Goal: Task Accomplishment & Management: Use online tool/utility

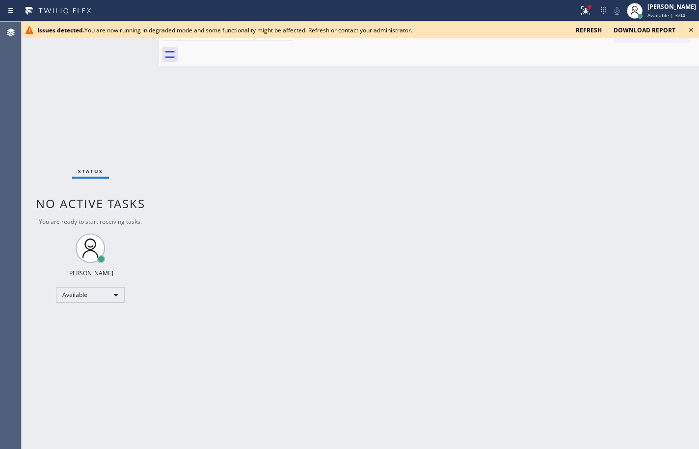
click at [596, 33] on span "refresh" at bounding box center [589, 30] width 26 height 8
click at [571, 127] on div "Back to Dashboard Change Sender ID Customers Technicians Select a contact Outbo…" at bounding box center [429, 236] width 540 height 428
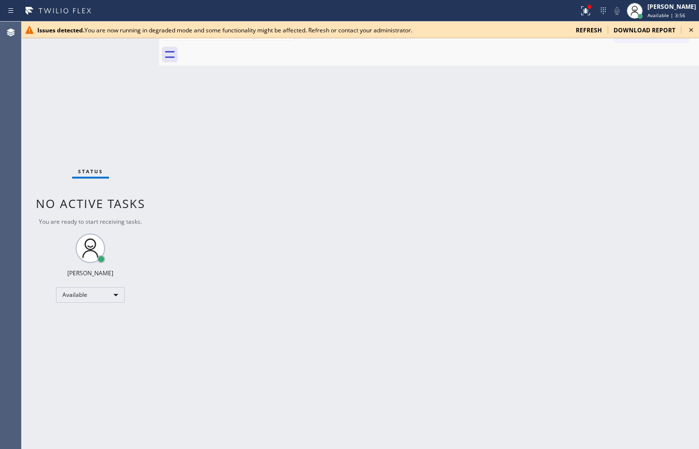
click at [94, 85] on div "Status No active tasks You are ready to start receiving tasks. Sean Louis Atano…" at bounding box center [91, 236] width 138 height 428
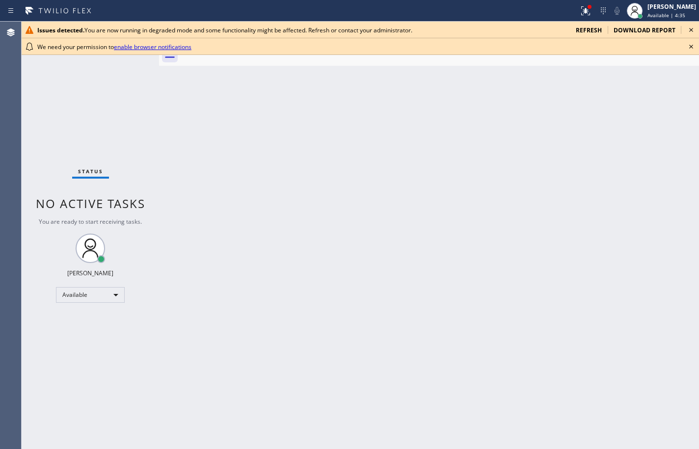
click at [28, 31] on icon at bounding box center [30, 30] width 8 height 8
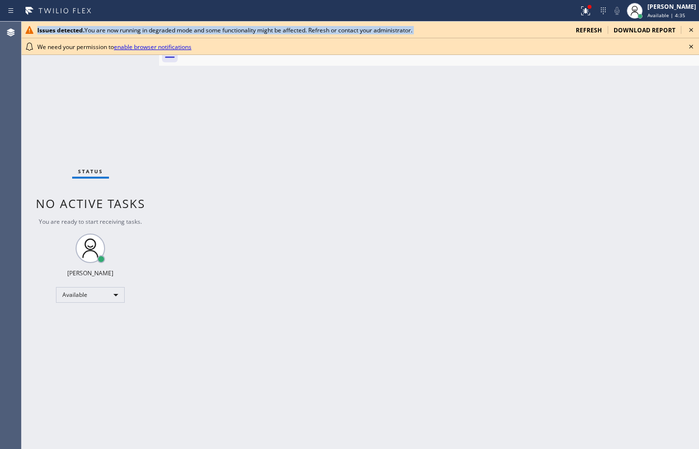
click at [28, 31] on icon at bounding box center [30, 30] width 8 height 8
click at [142, 47] on link "enable browser notifications" at bounding box center [153, 47] width 78 height 8
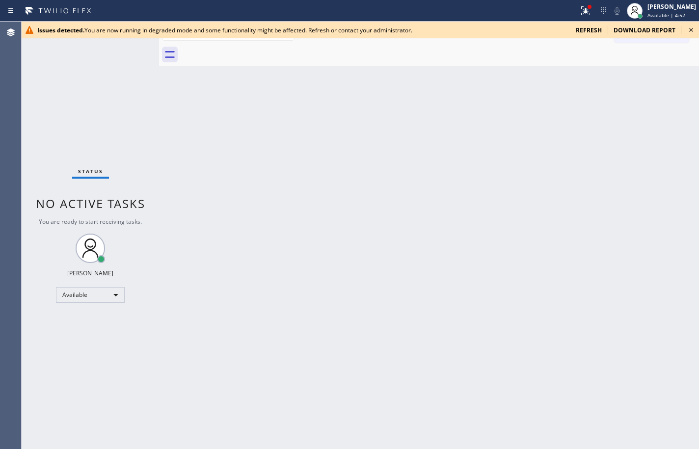
click at [582, 31] on span "refresh" at bounding box center [589, 30] width 26 height 8
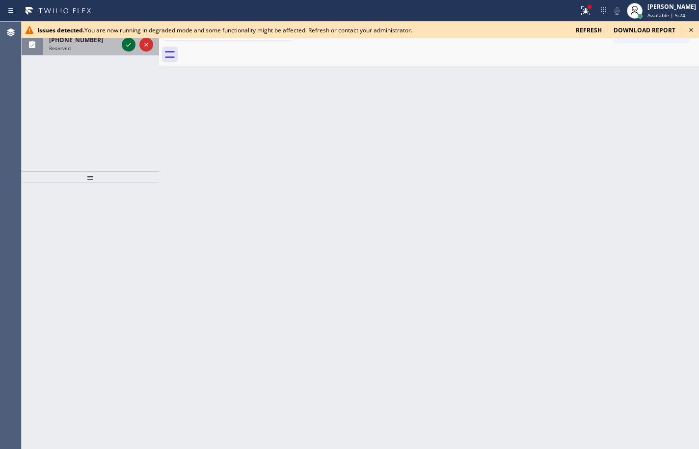
click at [130, 46] on icon at bounding box center [129, 45] width 12 height 12
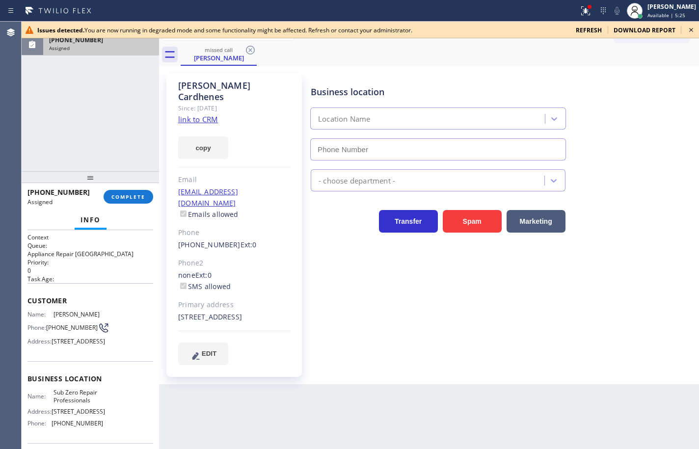
type input "[PHONE_NUMBER]"
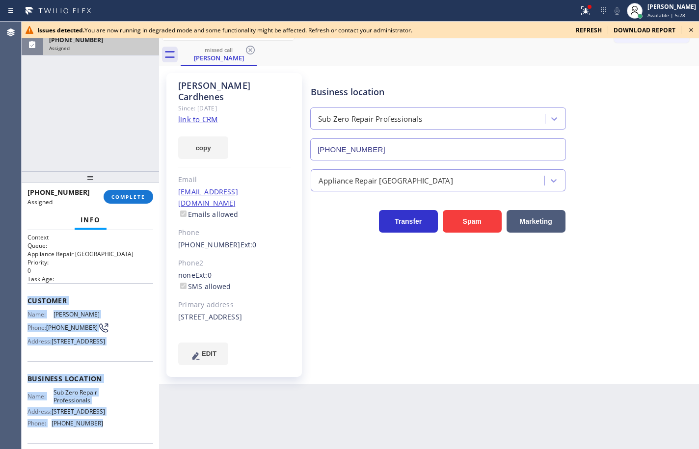
drag, startPoint x: 105, startPoint y: 368, endPoint x: 25, endPoint y: 291, distance: 110.8
click at [25, 291] on div "Context Queue: Appliance Repair High End Priority: 0 Task Age: Customer Name: M…" at bounding box center [91, 339] width 138 height 219
copy div "Customer Name: Marcello Cardhenes Phone: (323) 309-5272 Address: 6935 Treasure …"
click at [144, 193] on button "COMPLETE" at bounding box center [129, 197] width 50 height 14
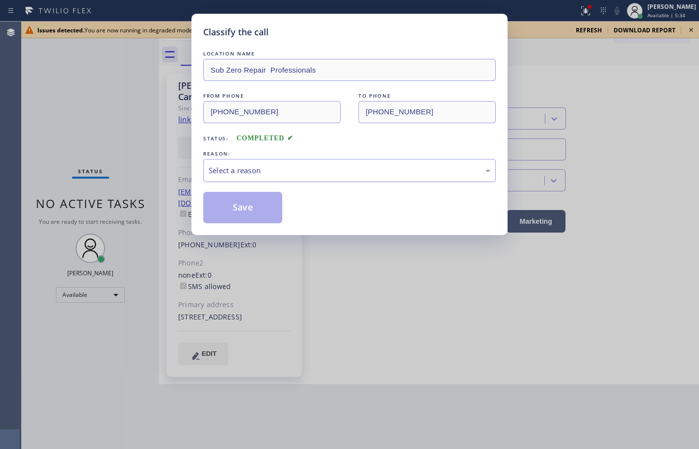
click at [282, 164] on div "Select a reason" at bounding box center [349, 170] width 293 height 23
click at [251, 206] on button "Save" at bounding box center [242, 207] width 79 height 31
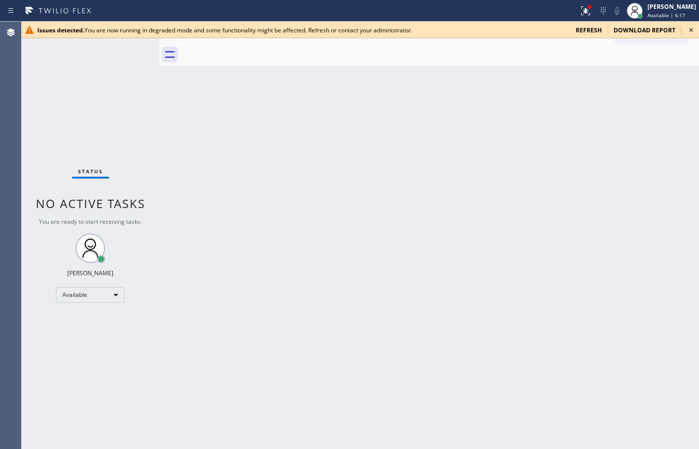
click at [548, 205] on div "Back to Dashboard Change Sender ID Customers Technicians Select a contact Outbo…" at bounding box center [429, 236] width 540 height 428
click at [586, 30] on span "refresh" at bounding box center [589, 30] width 26 height 8
click at [659, 141] on div "Back to Dashboard Change Sender ID Customers Technicians Select a contact Outbo…" at bounding box center [429, 236] width 540 height 428
click at [620, 31] on span "download report" at bounding box center [645, 30] width 62 height 8
click at [596, 29] on span "refresh" at bounding box center [589, 30] width 26 height 8
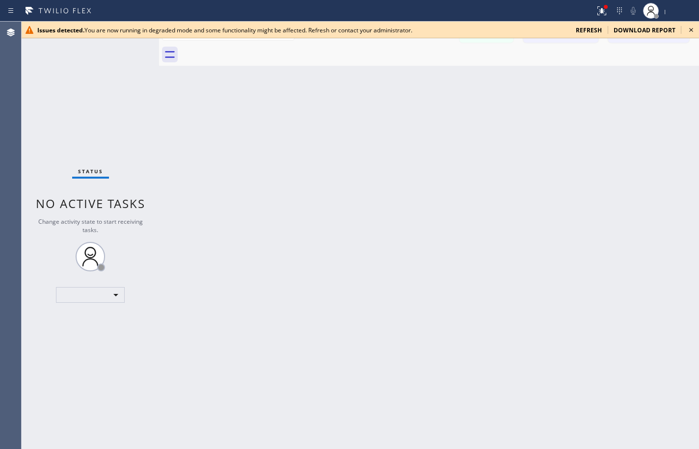
click at [582, 31] on span "refresh" at bounding box center [589, 30] width 26 height 8
drag, startPoint x: 38, startPoint y: 30, endPoint x: 437, endPoint y: 23, distance: 398.4
click at [437, 23] on div "Issues detected. You are now running in degraded mode and some functionality mi…" at bounding box center [361, 30] width 678 height 17
copy div "ssues detected. You are now running in degraded mode and some functionality mig…"
click at [657, 31] on span "download report" at bounding box center [645, 30] width 62 height 8
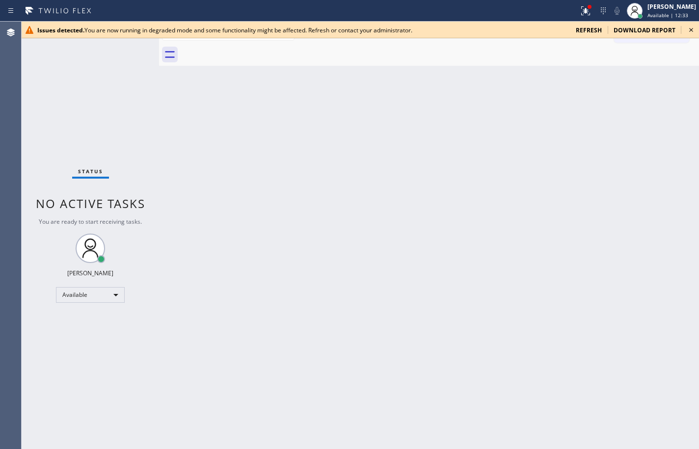
click at [694, 28] on icon at bounding box center [692, 30] width 12 height 12
click at [9, 15] on icon at bounding box center [11, 11] width 12 height 12
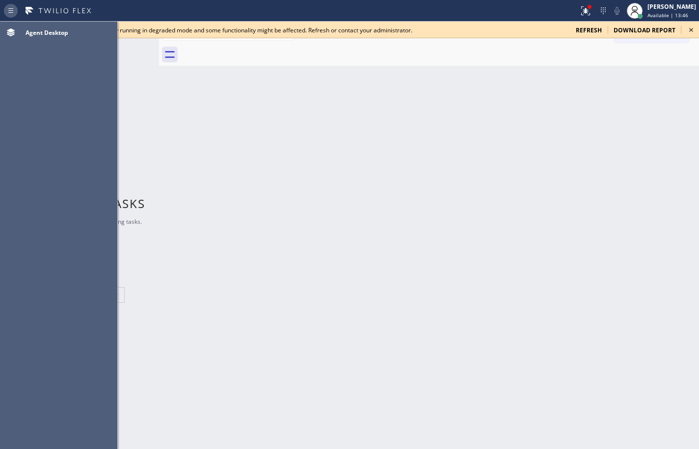
click at [9, 15] on icon at bounding box center [11, 11] width 12 height 12
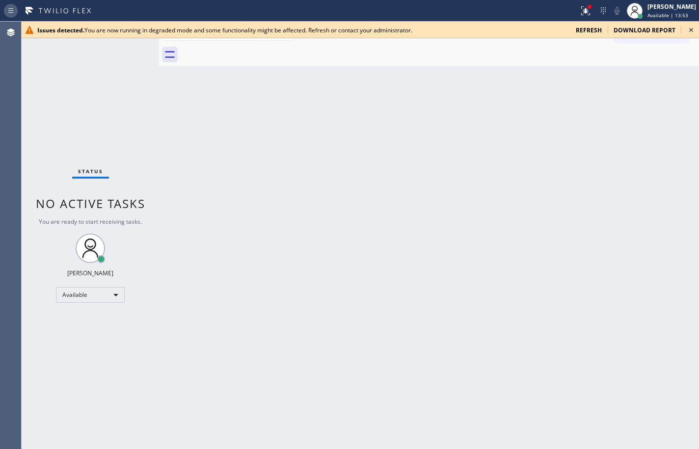
click at [9, 15] on icon at bounding box center [11, 11] width 12 height 12
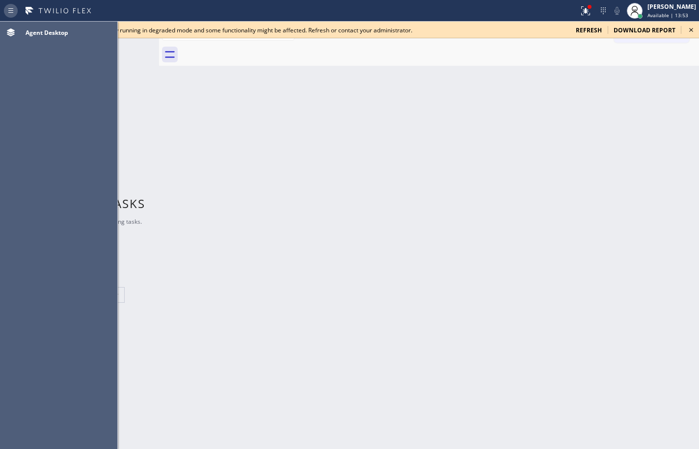
click at [9, 15] on icon at bounding box center [11, 11] width 12 height 12
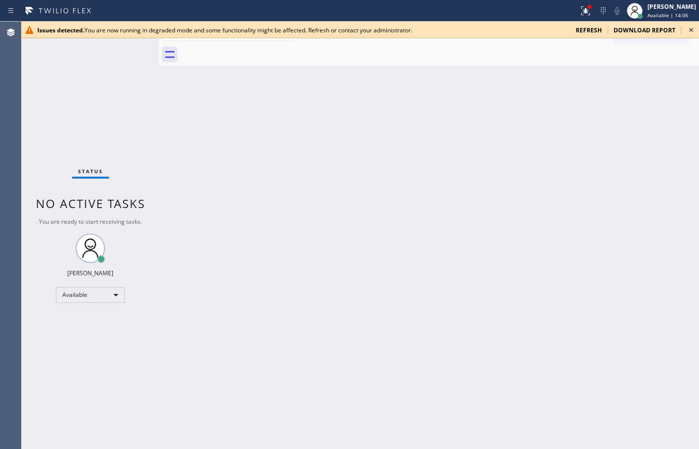
click at [691, 31] on icon at bounding box center [692, 30] width 12 height 12
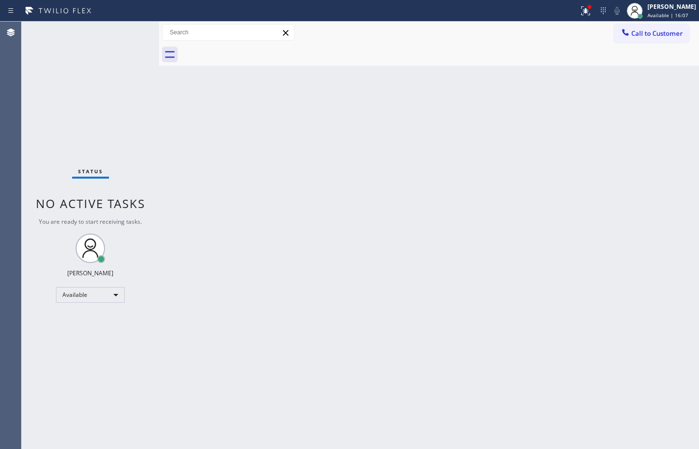
click at [507, 75] on div "Back to Dashboard Change Sender ID Customers Technicians Select a contact Outbo…" at bounding box center [429, 236] width 540 height 428
click at [677, 59] on div at bounding box center [440, 55] width 519 height 22
click at [664, 17] on span "Available | 16:48" at bounding box center [668, 15] width 41 height 7
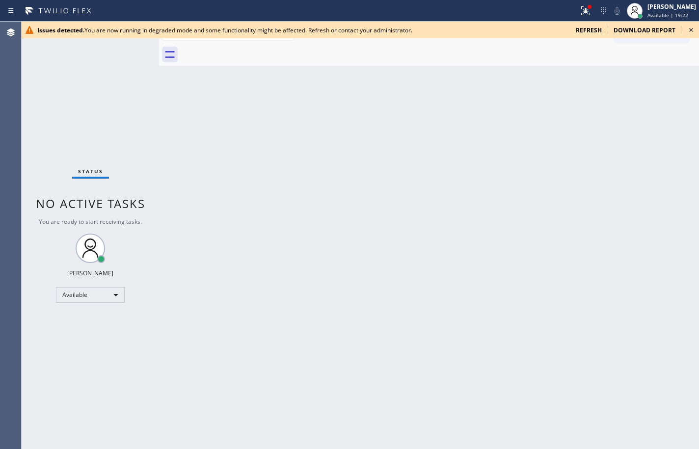
click at [585, 29] on span "refresh" at bounding box center [589, 30] width 26 height 8
click at [671, 67] on div "Back to Dashboard Change Sender ID Customers Technicians Select a contact Outbo…" at bounding box center [429, 236] width 540 height 428
click at [588, 27] on span "refresh" at bounding box center [589, 30] width 26 height 8
click at [684, 81] on div "Back to Dashboard Change Sender ID Customers Technicians Select a contact Outbo…" at bounding box center [429, 236] width 540 height 428
click at [456, 110] on div "Back to Dashboard Change Sender ID Customers Technicians Select a contact Outbo…" at bounding box center [429, 236] width 540 height 428
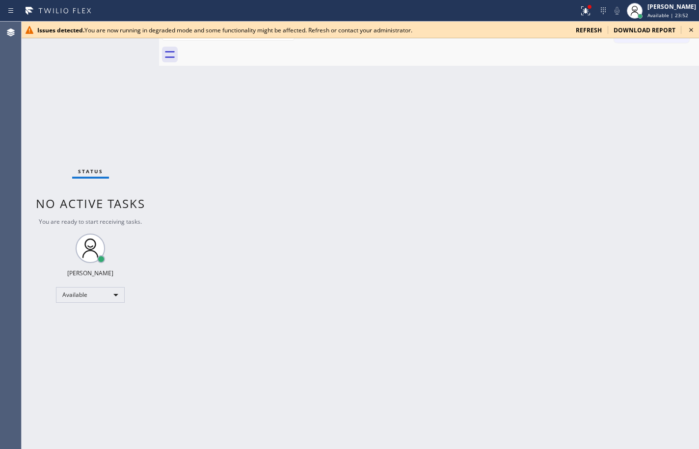
click at [585, 33] on span "refresh" at bounding box center [589, 30] width 26 height 8
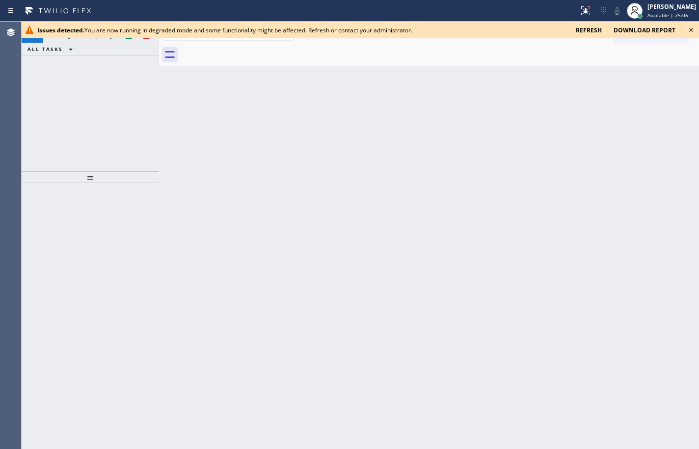
click at [691, 32] on icon at bounding box center [692, 30] width 12 height 12
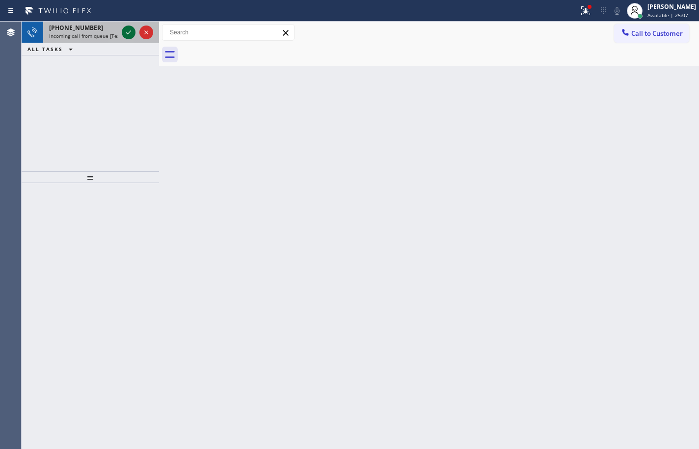
click at [127, 31] on icon at bounding box center [129, 33] width 12 height 12
click at [122, 215] on div at bounding box center [91, 316] width 138 height 266
click at [126, 29] on icon at bounding box center [129, 33] width 12 height 12
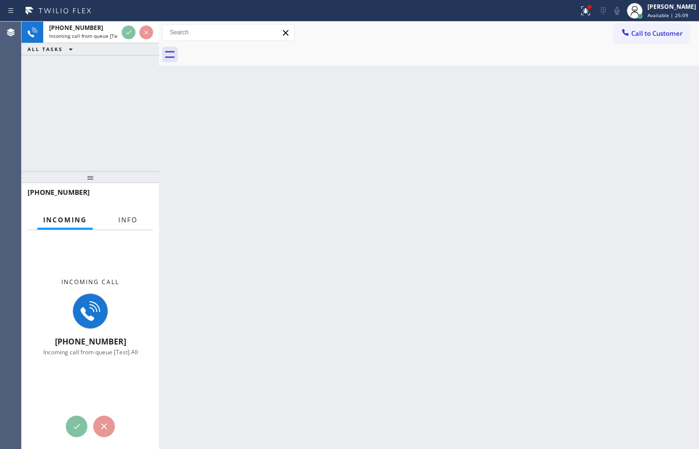
click at [133, 216] on span "Info" at bounding box center [127, 220] width 19 height 9
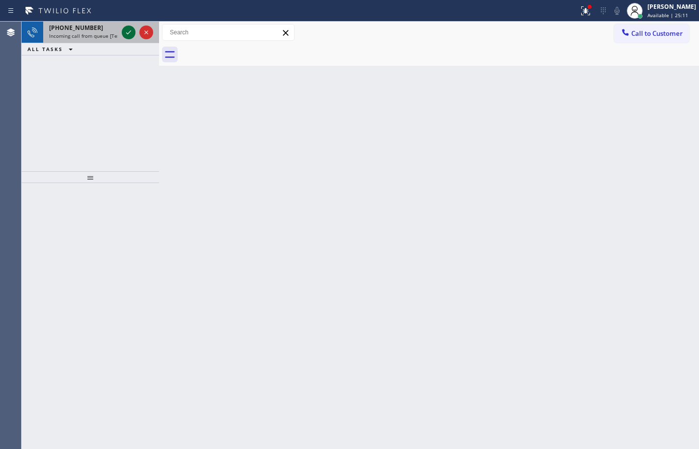
click at [127, 33] on icon at bounding box center [128, 32] width 5 height 4
click at [129, 30] on icon at bounding box center [129, 33] width 12 height 12
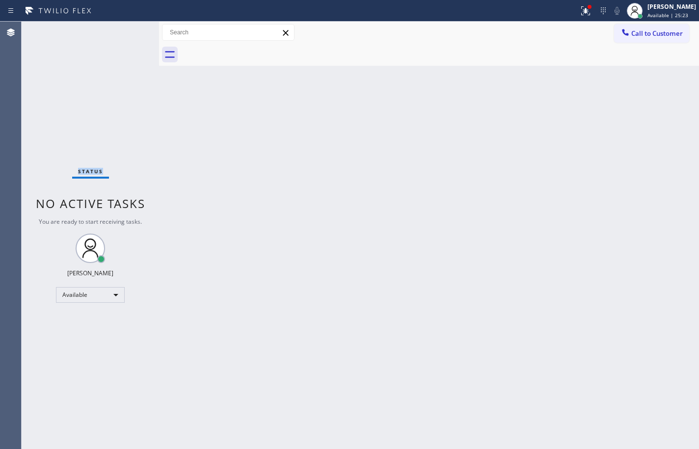
click at [127, 33] on div "Status No active tasks You are ready to start receiving tasks. Sean Louis Atano…" at bounding box center [91, 236] width 138 height 428
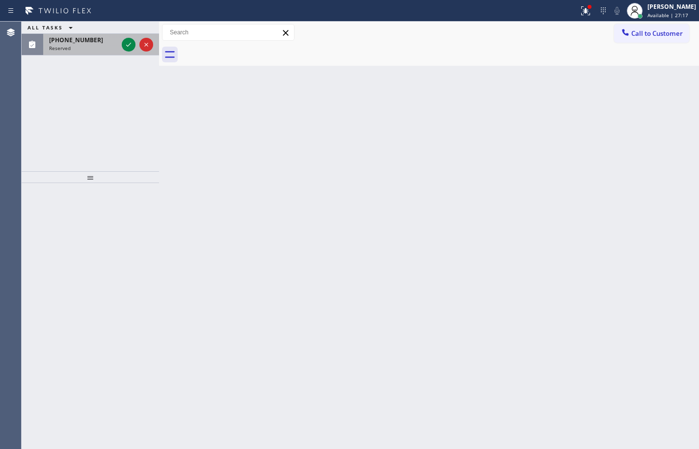
click at [94, 44] on div "(714) 330-5734" at bounding box center [83, 40] width 69 height 8
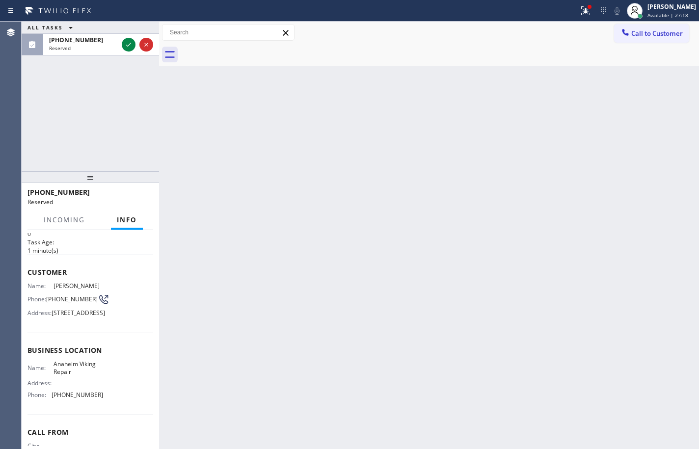
scroll to position [98, 0]
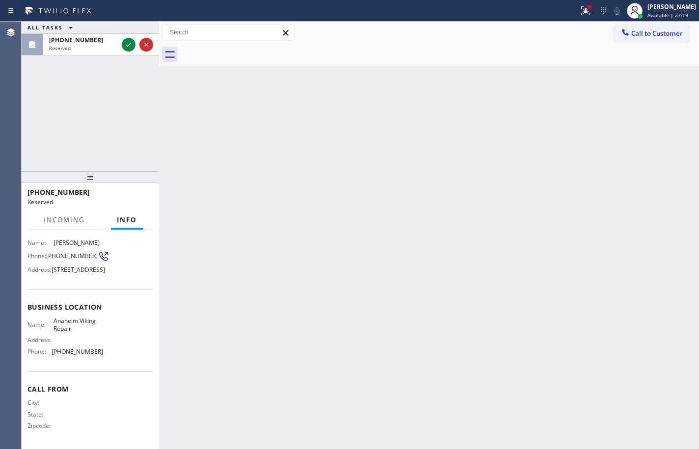
click at [107, 361] on div "Business location Name: Anaheim Viking Repair Address: Phone: (657) 315-1632" at bounding box center [91, 331] width 126 height 82
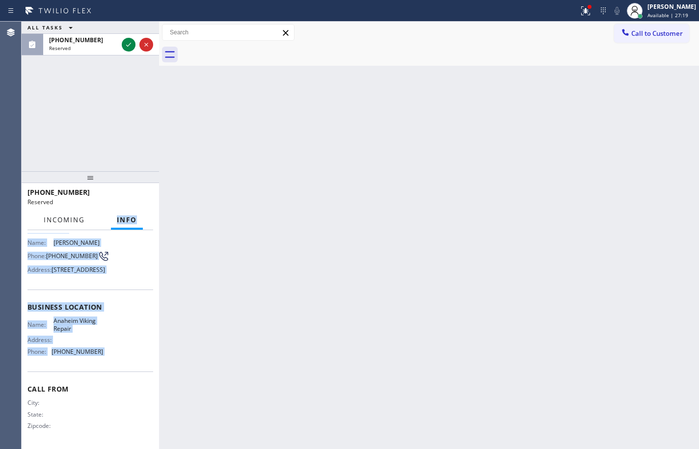
scroll to position [0, 0]
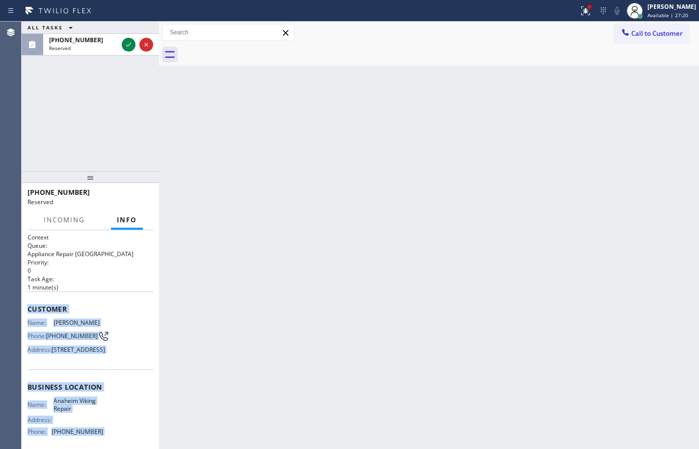
drag, startPoint x: 107, startPoint y: 361, endPoint x: 327, endPoint y: 224, distance: 259.2
click at [34, 308] on div "Context Queue: Appliance Repair High End Priority: 0 Task Age: 1 minute(s) Cust…" at bounding box center [91, 379] width 126 height 293
copy div "Customer Name: Larry Acosta Phone: (714) 330-5734 Address: 1006 N Haron St, Ana…"
click at [132, 44] on icon at bounding box center [129, 45] width 12 height 12
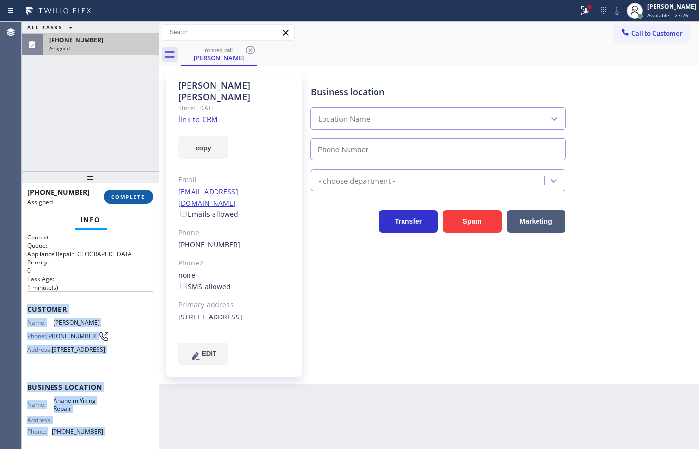
click at [139, 196] on span "COMPLETE" at bounding box center [128, 197] width 34 height 7
type input "(657) 315-1632"
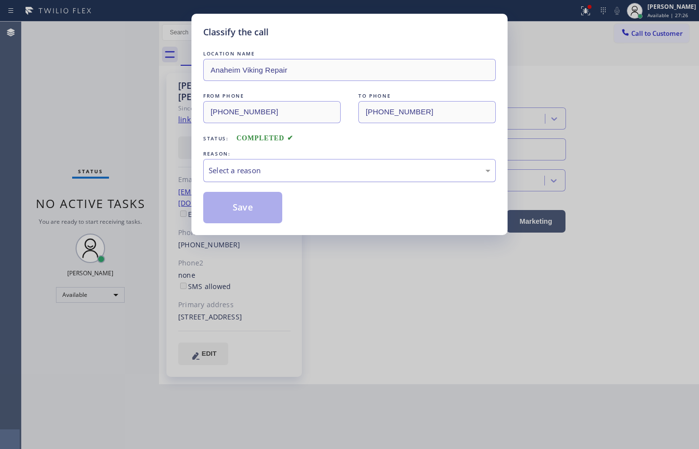
click at [279, 168] on div "Select a reason" at bounding box center [350, 170] width 282 height 11
click at [264, 200] on button "Save" at bounding box center [242, 207] width 79 height 31
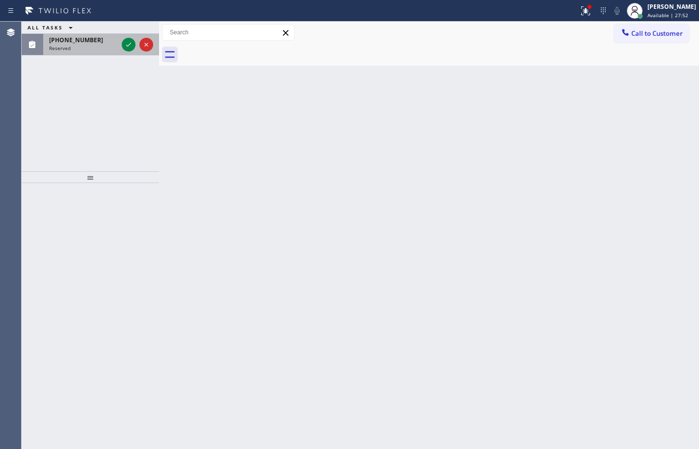
click at [89, 41] on span "(786) 316-6506" at bounding box center [76, 40] width 54 height 8
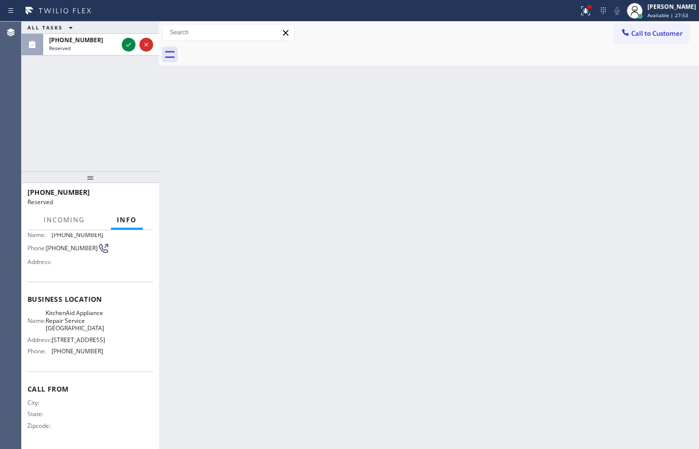
scroll to position [90, 0]
click at [100, 357] on div "Name: KitchenAid Appliance Repair Service Miami Address: 2700 N Miami Ave Phone…" at bounding box center [91, 334] width 126 height 50
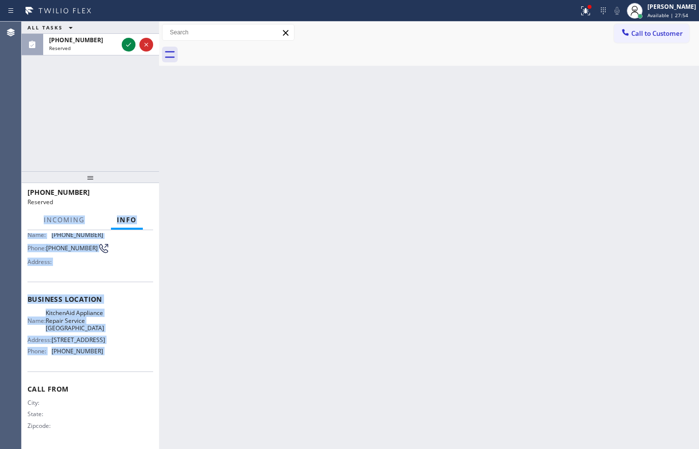
scroll to position [0, 0]
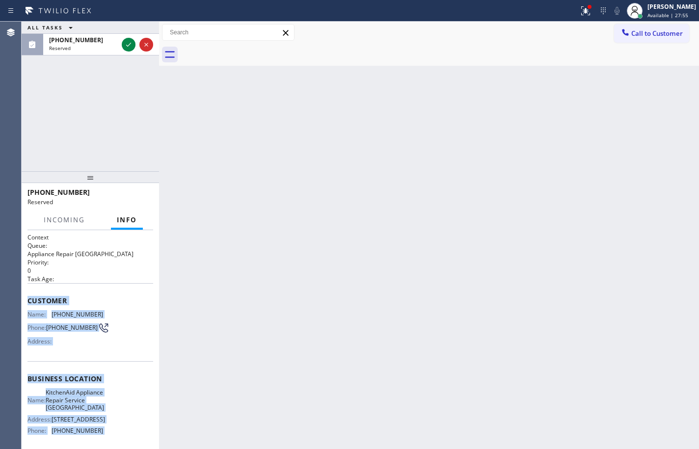
drag, startPoint x: 100, startPoint y: 357, endPoint x: 536, endPoint y: 186, distance: 468.4
click at [22, 304] on div "Context Queue: Appliance Repair High End Priority: 0 Task Age: Customer Name: (…" at bounding box center [91, 339] width 138 height 219
copy div "Customer Name: (786) 316-6506 Phone: (786) 316-6506 Address: Business location …"
click at [127, 47] on icon at bounding box center [129, 45] width 12 height 12
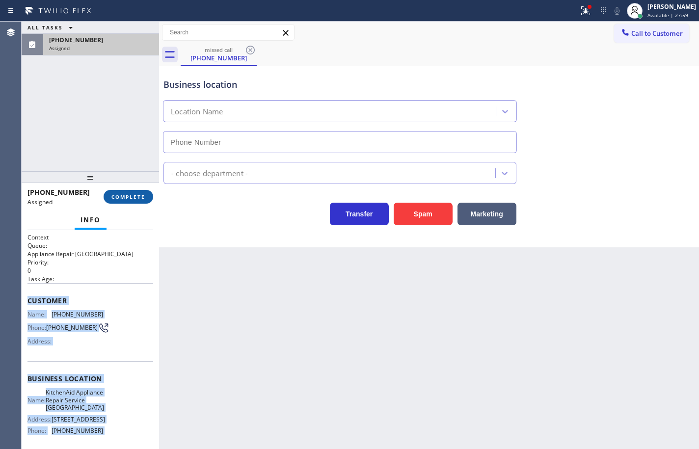
click at [134, 194] on span "COMPLETE" at bounding box center [128, 197] width 34 height 7
type input "(786) 460-4590"
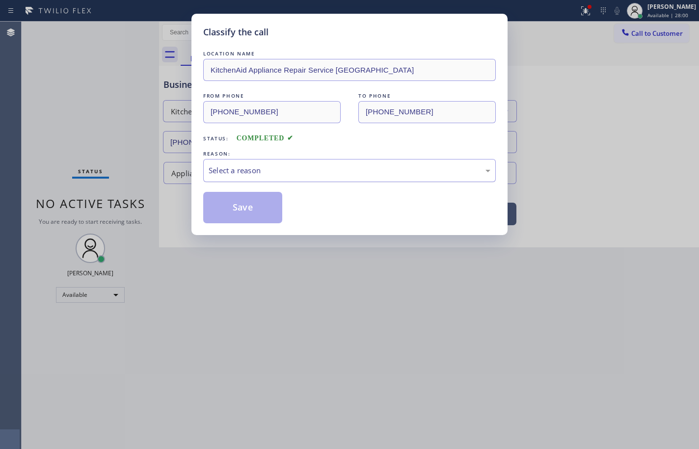
click at [244, 172] on div "Select a reason" at bounding box center [350, 170] width 282 height 11
click at [265, 203] on button "Save" at bounding box center [242, 207] width 79 height 31
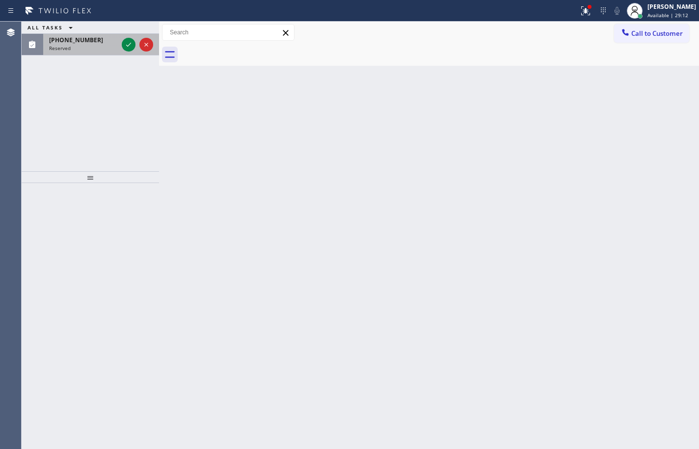
click at [93, 48] on div "Reserved" at bounding box center [83, 48] width 69 height 7
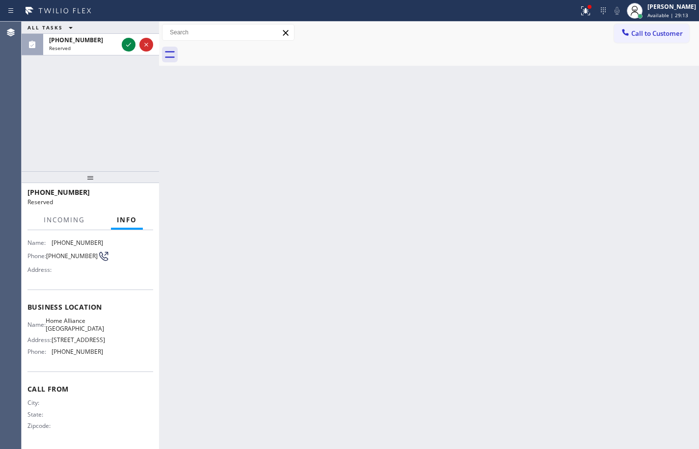
scroll to position [83, 0]
click at [113, 353] on div "Name: Home Alliance Los Angeles Address: 3731 Wilshire Blvd Phone: (213) 344-07…" at bounding box center [91, 338] width 126 height 42
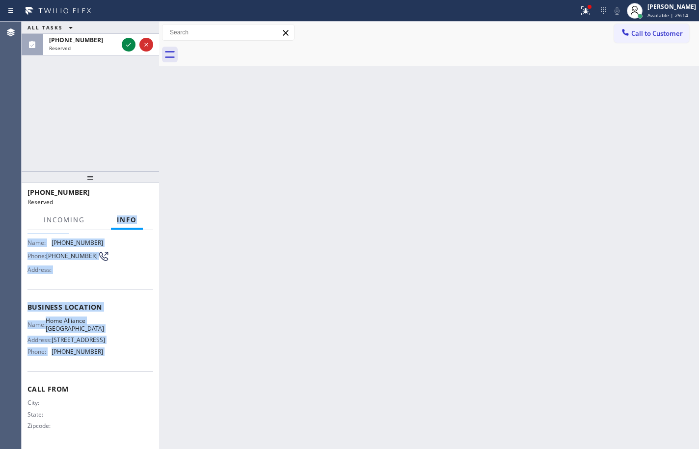
scroll to position [0, 0]
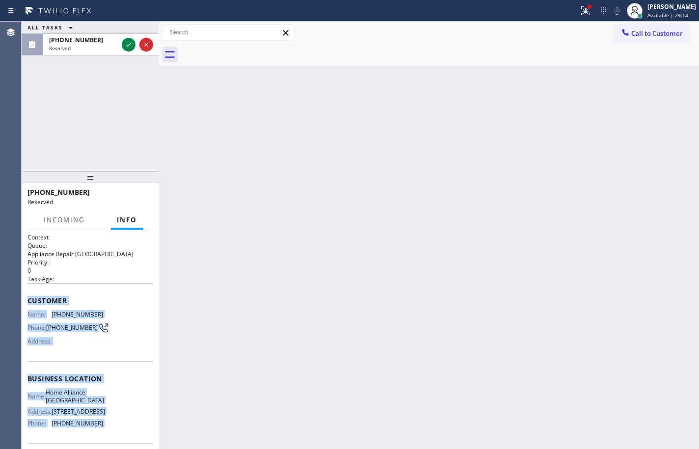
drag, startPoint x: 113, startPoint y: 353, endPoint x: 50, endPoint y: 288, distance: 90.6
click at [50, 288] on div "Context Queue: Appliance Repair High End Priority: 0 Task Age: Customer Name: (…" at bounding box center [91, 375] width 126 height 285
copy div "Customer Name: (732) 718-9017 Phone: (732) 718-9017 Address: Business location …"
click at [130, 44] on icon at bounding box center [128, 45] width 5 height 4
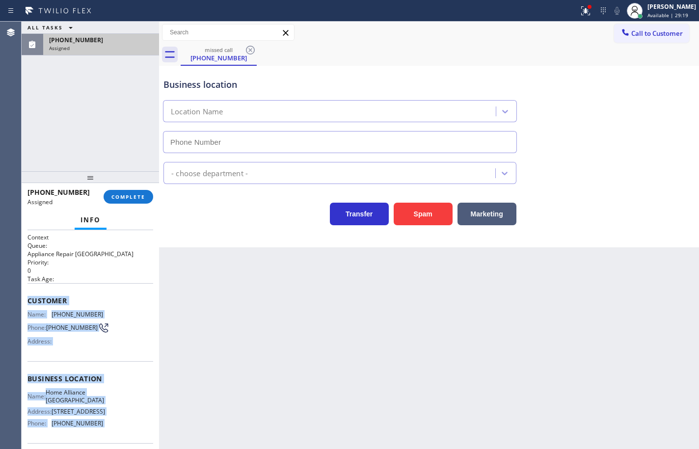
click at [141, 199] on span "COMPLETE" at bounding box center [128, 197] width 34 height 7
type input "(213) 344-0758"
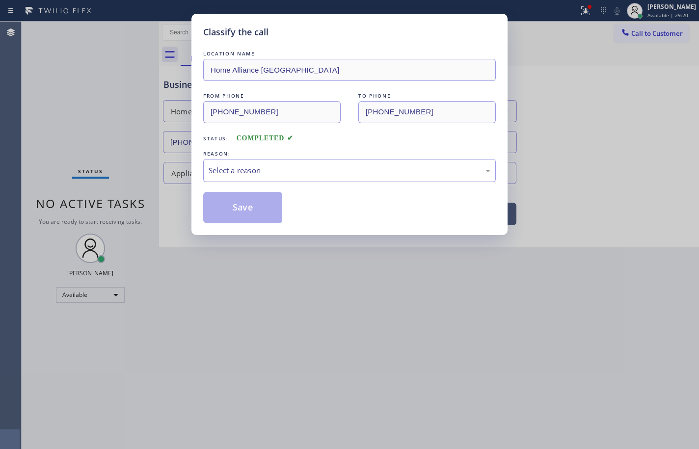
click at [257, 176] on div "Select a reason" at bounding box center [349, 170] width 293 height 23
drag, startPoint x: 271, startPoint y: 242, endPoint x: 262, endPoint y: 206, distance: 36.8
click at [261, 205] on button "Save" at bounding box center [242, 207] width 79 height 31
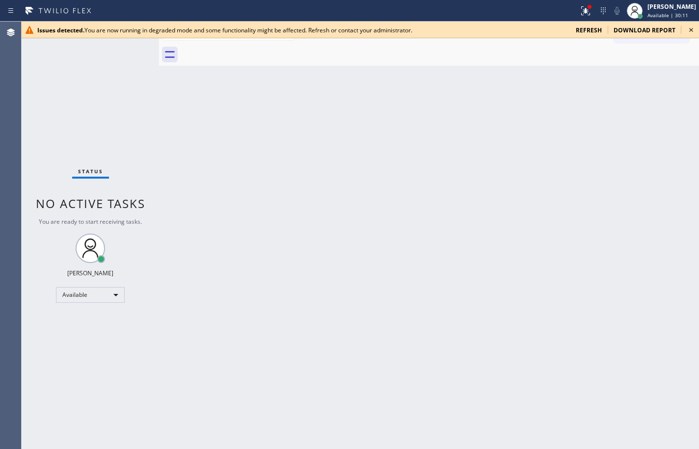
click at [85, 124] on div "Status No active tasks You are ready to start receiving tasks. [PERSON_NAME] Av…" at bounding box center [91, 236] width 138 height 428
click at [588, 32] on span "refresh" at bounding box center [589, 30] width 26 height 8
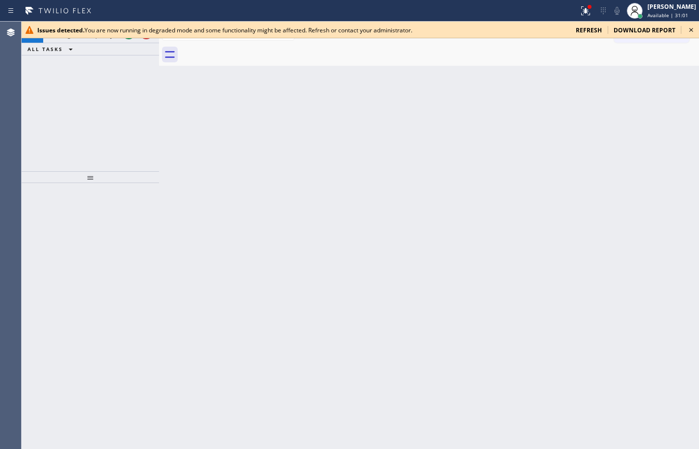
click at [695, 30] on icon at bounding box center [692, 30] width 12 height 12
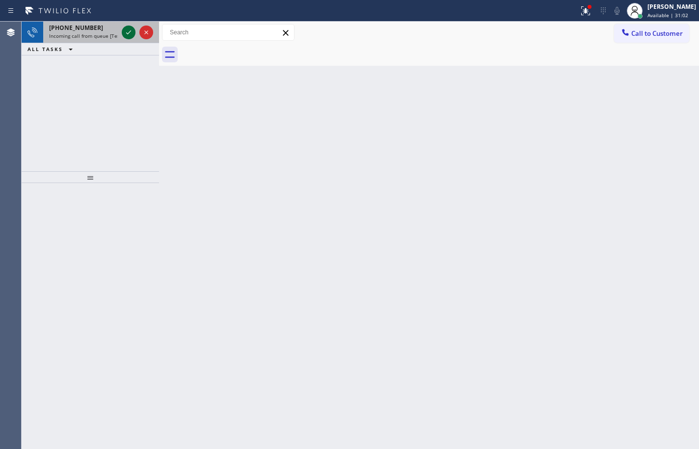
click at [125, 33] on icon at bounding box center [129, 33] width 12 height 12
click at [128, 32] on icon at bounding box center [129, 33] width 12 height 12
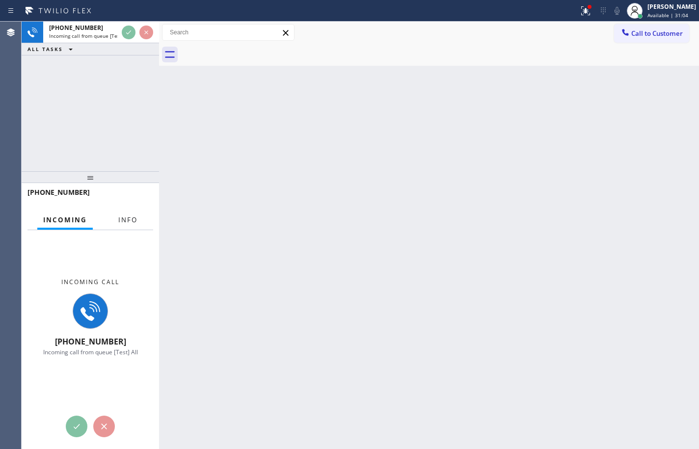
click at [125, 218] on span "Info" at bounding box center [127, 220] width 19 height 9
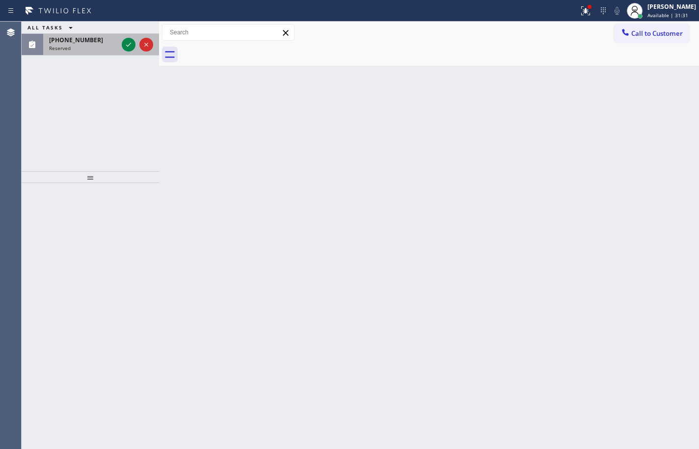
click at [75, 45] on div "Reserved" at bounding box center [83, 48] width 69 height 7
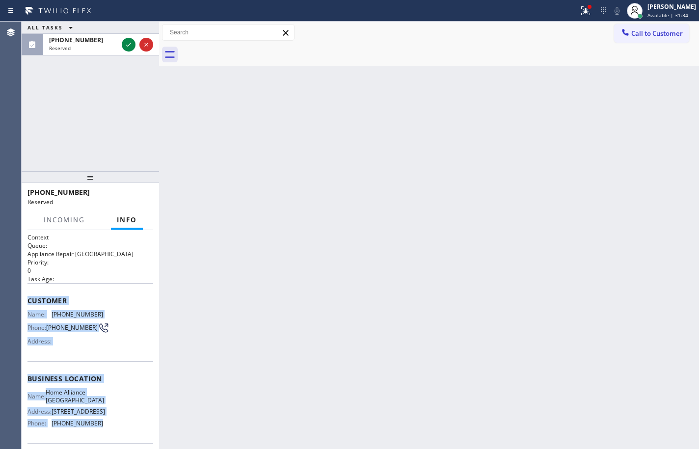
drag, startPoint x: 103, startPoint y: 358, endPoint x: 28, endPoint y: 294, distance: 98.5
click at [28, 294] on div "Context Queue: Appliance Repair High End Priority: 0 Task Age: Customer Name: (…" at bounding box center [91, 375] width 126 height 285
copy div "Customer Name: (732) 718-9017 Phone: (732) 718-9017 Address: Business location …"
click at [127, 44] on icon at bounding box center [129, 45] width 12 height 12
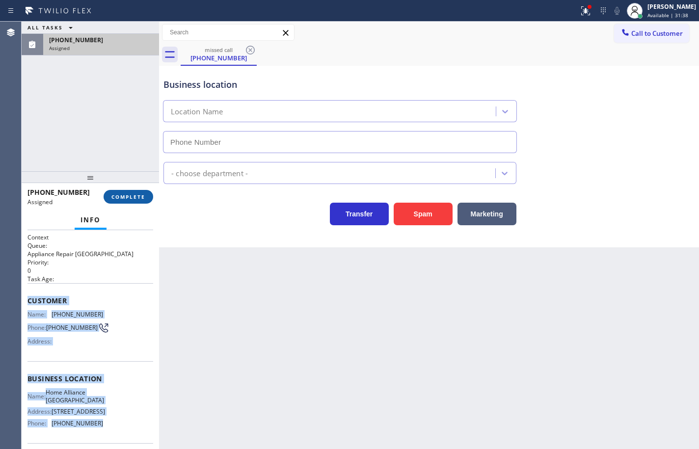
click at [135, 199] on span "COMPLETE" at bounding box center [128, 197] width 34 height 7
type input "(213) 344-0758"
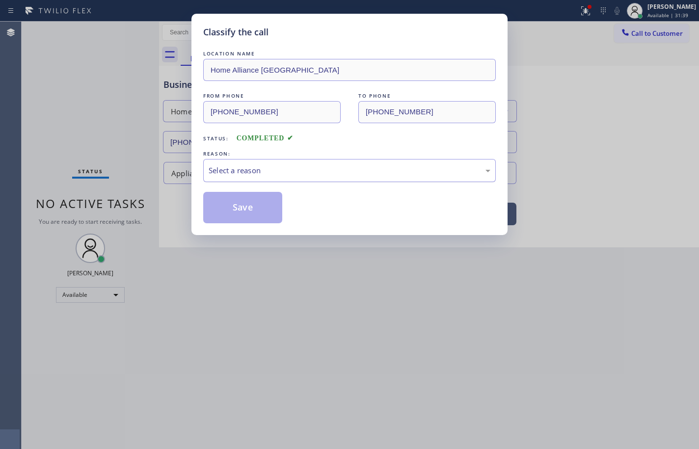
click at [231, 177] on div "Select a reason" at bounding box center [349, 170] width 293 height 23
click at [261, 207] on button "Save" at bounding box center [242, 207] width 79 height 31
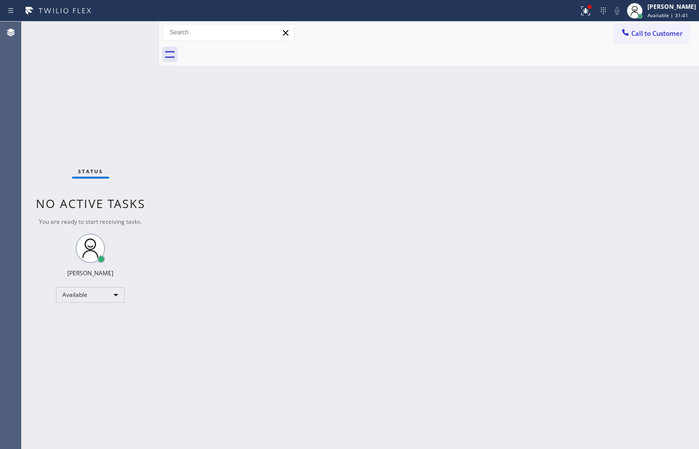
click at [681, 34] on span "Call to Customer" at bounding box center [658, 33] width 52 height 9
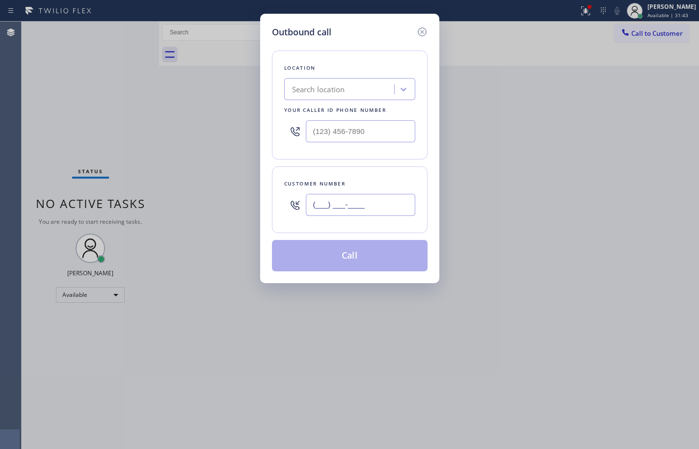
click at [359, 203] on input "(___) ___-____" at bounding box center [361, 205] width 110 height 22
paste input "732) 718-9017"
type input "(732) 718-9017"
click at [379, 129] on input "(___) ___-____" at bounding box center [361, 131] width 110 height 22
paste input "213) 344-0758"
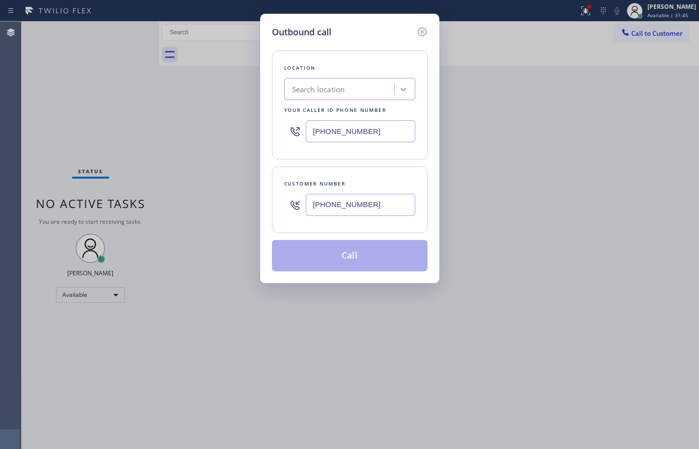
type input "(213) 344-0758"
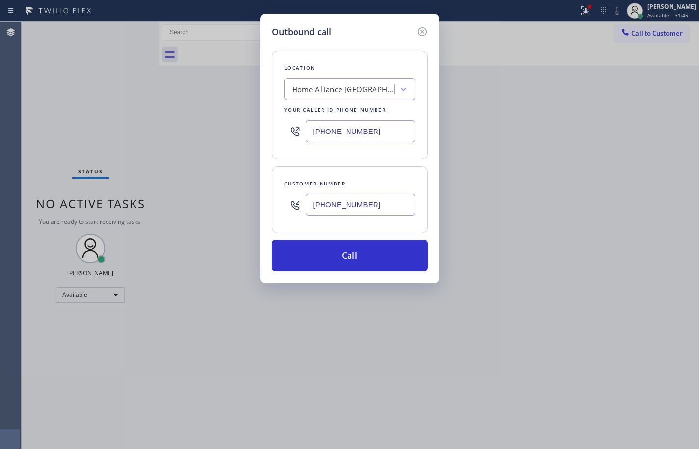
click at [396, 157] on div "Location Home Alliance Los Angeles Your caller id phone number (213) 344-0758" at bounding box center [350, 105] width 156 height 109
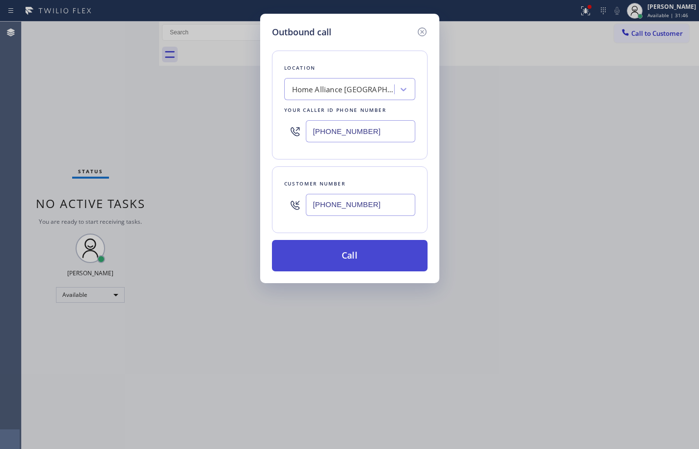
click at [395, 257] on button "Call" at bounding box center [350, 255] width 156 height 31
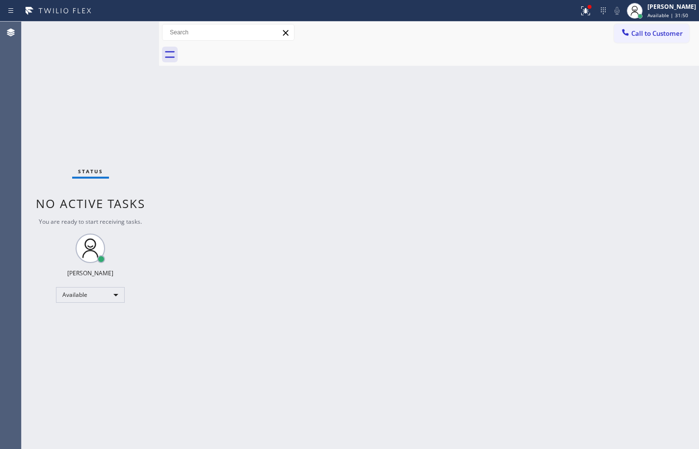
click at [504, 129] on div "Back to Dashboard Change Sender ID Customers Technicians Select a contact Outbo…" at bounding box center [429, 236] width 540 height 428
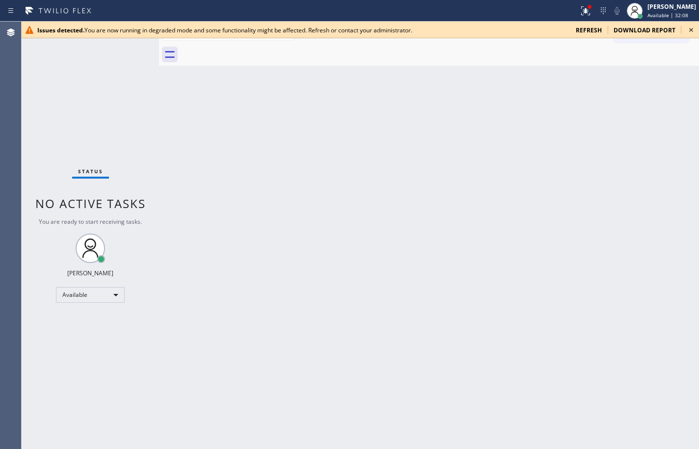
click at [96, 98] on div "Status No active tasks You are ready to start receiving tasks. [PERSON_NAME] Av…" at bounding box center [91, 236] width 138 height 428
click at [597, 32] on span "refresh" at bounding box center [589, 30] width 26 height 8
click at [78, 101] on div "Status No active tasks You are ready to start receiving tasks. [PERSON_NAME] Av…" at bounding box center [91, 236] width 138 height 428
click at [598, 28] on span "refresh" at bounding box center [589, 30] width 26 height 8
drag, startPoint x: 656, startPoint y: 82, endPoint x: 606, endPoint y: 62, distance: 54.3
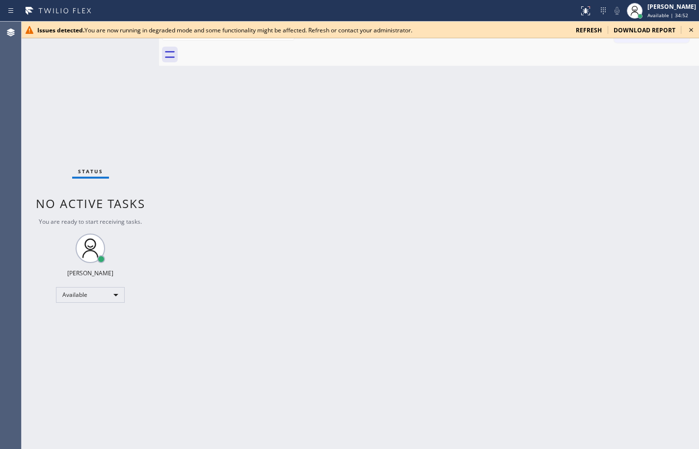
click at [656, 82] on div "Back to Dashboard Change Sender ID Customers Technicians Select a contact Outbo…" at bounding box center [429, 236] width 540 height 428
click at [587, 32] on span "refresh" at bounding box center [589, 30] width 26 height 8
click at [401, 32] on div "Issues detected. You are now running in degraded mode and some functionality mi…" at bounding box center [302, 30] width 531 height 8
click at [434, 77] on div "Back to Dashboard Change Sender ID Customers Technicians Select a contact Outbo…" at bounding box center [429, 236] width 540 height 428
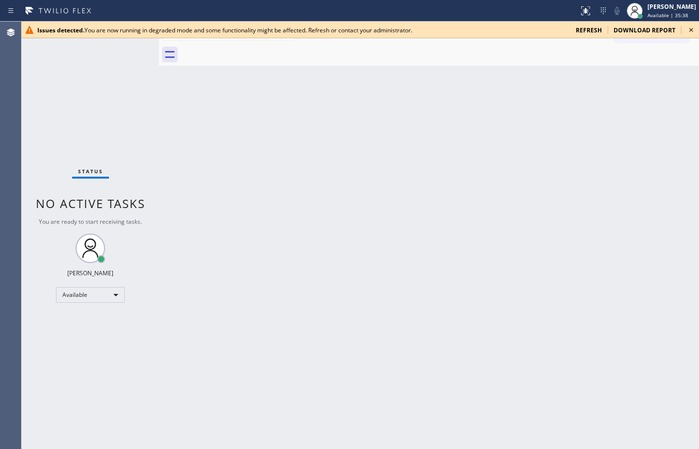
click at [434, 77] on div "Back to Dashboard Change Sender ID Customers Technicians Select a contact Outbo…" at bounding box center [429, 236] width 540 height 428
click at [674, 94] on div "Back to Dashboard Change Sender ID Customers Technicians Select a contact Outbo…" at bounding box center [429, 236] width 540 height 428
click at [566, 78] on div "Back to Dashboard Change Sender ID Customers Technicians Select a contact Outbo…" at bounding box center [429, 236] width 540 height 428
click at [686, 119] on div "Back to Dashboard Change Sender ID Customers Technicians Select a contact Outbo…" at bounding box center [429, 236] width 540 height 428
click at [672, 158] on div "Back to Dashboard Change Sender ID Customers Technicians Select a contact Outbo…" at bounding box center [429, 236] width 540 height 428
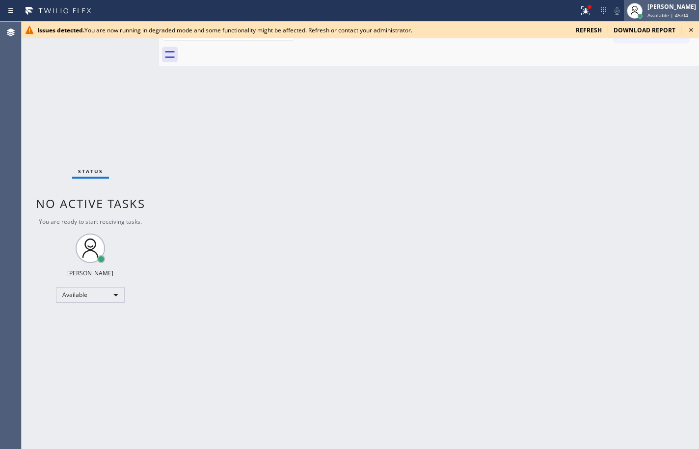
click at [660, 15] on span "Available | 45:04" at bounding box center [668, 15] width 41 height 7
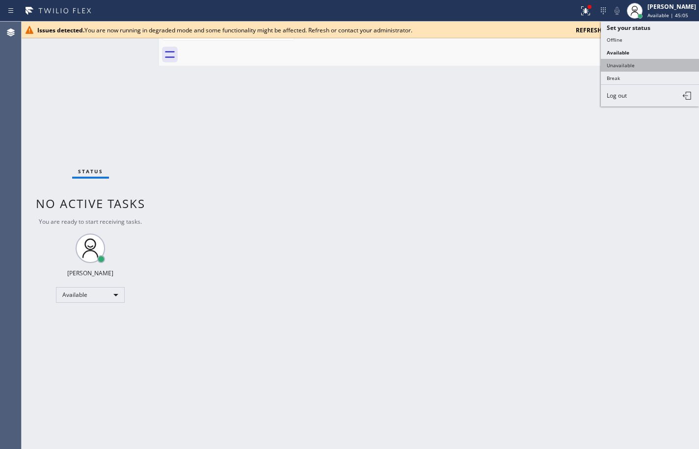
click at [634, 64] on button "Unavailable" at bounding box center [650, 65] width 98 height 13
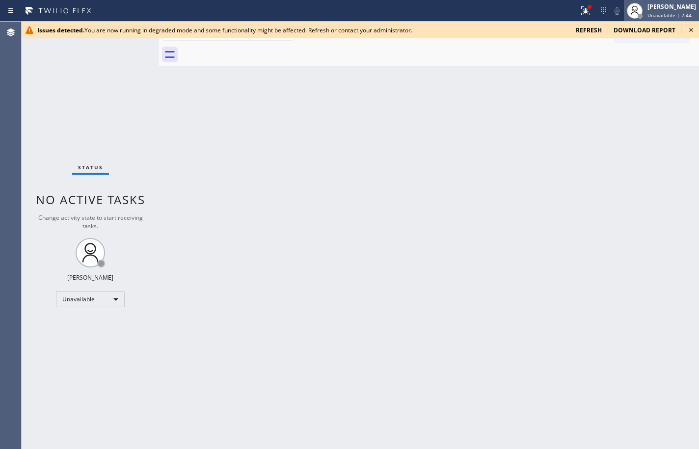
click at [656, 10] on div "[PERSON_NAME]" at bounding box center [672, 6] width 49 height 8
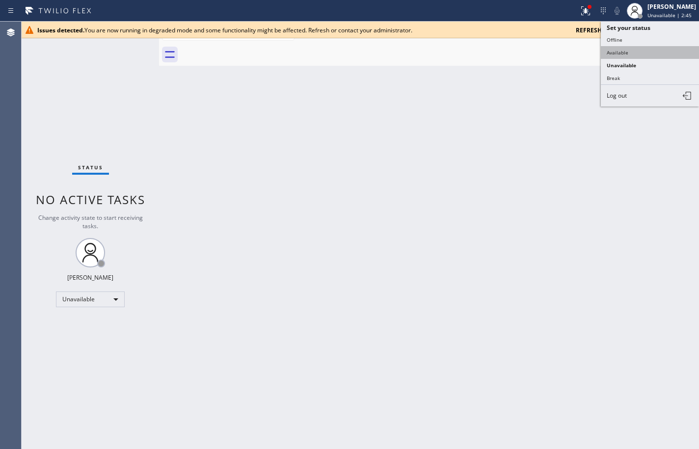
click at [654, 49] on button "Available" at bounding box center [650, 52] width 98 height 13
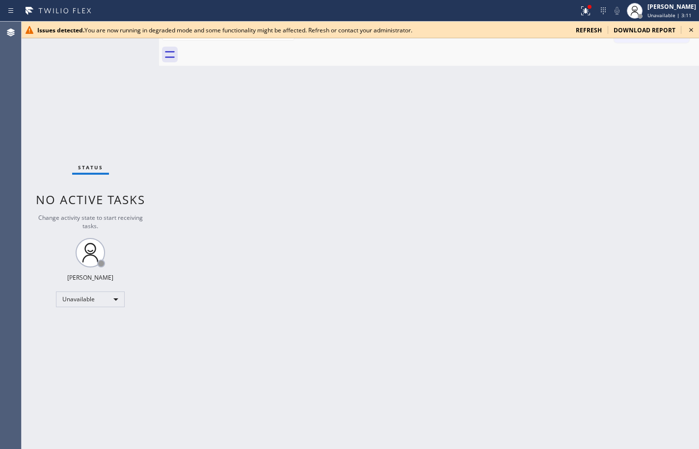
click at [89, 99] on div "Status No active tasks Change activity state to start receiving tasks. Sean Lou…" at bounding box center [91, 236] width 138 height 428
click at [665, 10] on div "[PERSON_NAME]" at bounding box center [672, 6] width 49 height 8
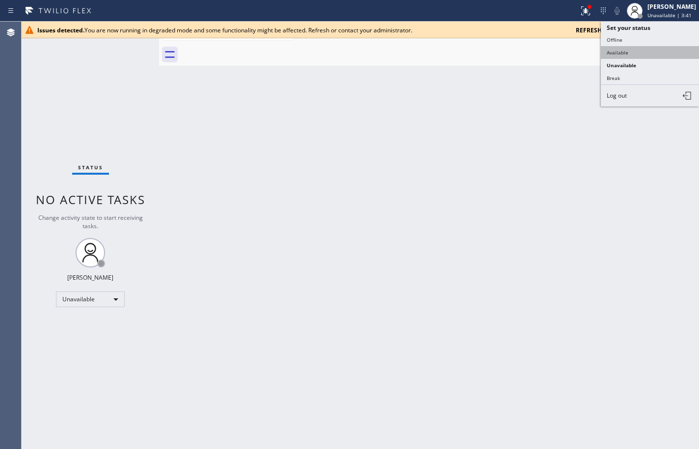
click at [650, 51] on button "Available" at bounding box center [650, 52] width 98 height 13
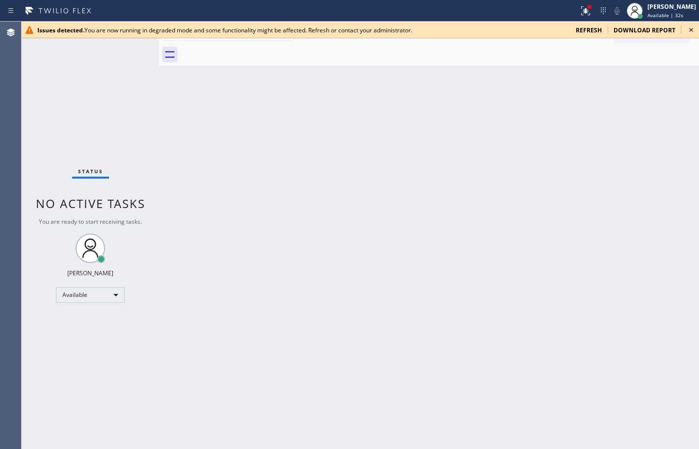
click at [82, 101] on div "Status No active tasks You are ready to start receiving tasks. [PERSON_NAME] Av…" at bounding box center [91, 236] width 138 height 428
click at [599, 32] on span "refresh" at bounding box center [589, 30] width 26 height 8
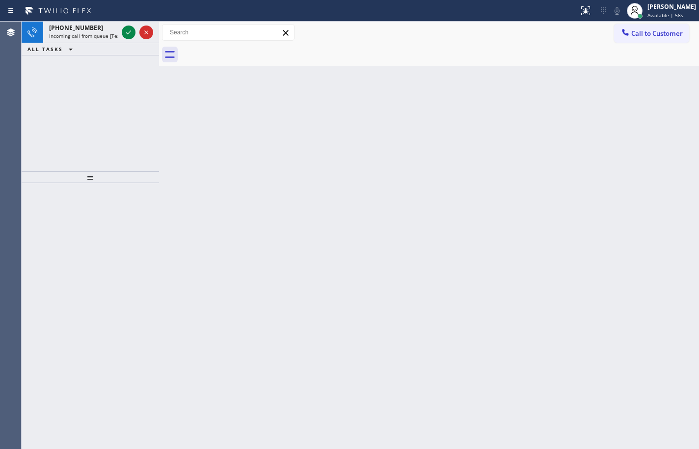
click at [398, 63] on div at bounding box center [440, 55] width 519 height 22
click at [123, 116] on div "[PHONE_NUMBER] Incoming call from queue [Test] All ALL TASKS ALL TASKS ACTIVE T…" at bounding box center [91, 97] width 138 height 150
click at [129, 35] on icon at bounding box center [129, 33] width 12 height 12
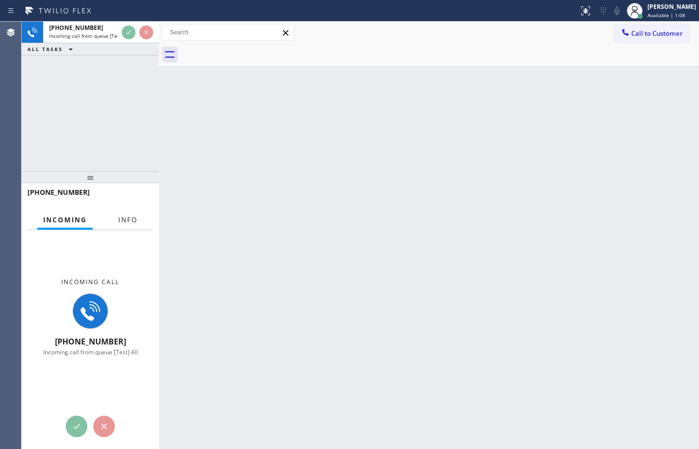
click at [126, 221] on span "Info" at bounding box center [127, 220] width 19 height 9
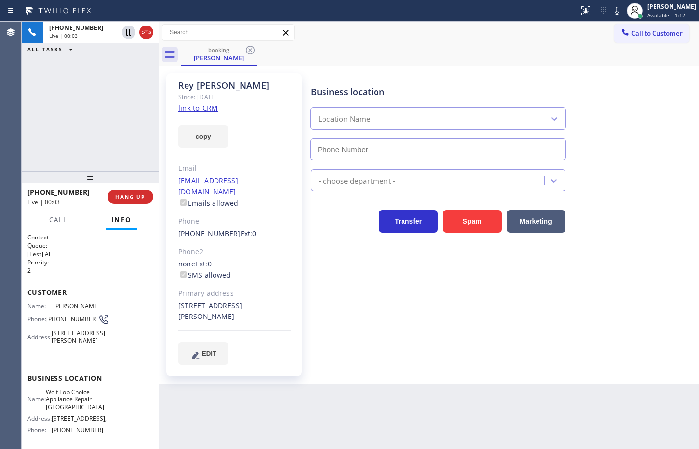
type input "[PHONE_NUMBER]"
click at [213, 108] on link "link to CRM" at bounding box center [198, 108] width 40 height 10
click at [215, 134] on button "copy" at bounding box center [203, 136] width 50 height 23
click at [63, 405] on div "Business location Name: Wolf Top Choice Appliance Repair [GEOGRAPHIC_DATA] Addr…" at bounding box center [91, 405] width 126 height 89
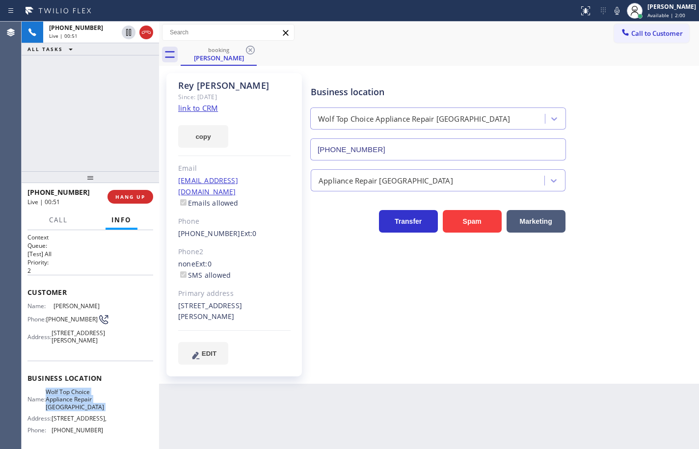
click at [63, 405] on div "Business location Name: Wolf Top Choice Appliance Repair [GEOGRAPHIC_DATA] Addr…" at bounding box center [91, 405] width 126 height 89
copy span "Wolf Top Choice Appliance Repair [GEOGRAPHIC_DATA]"
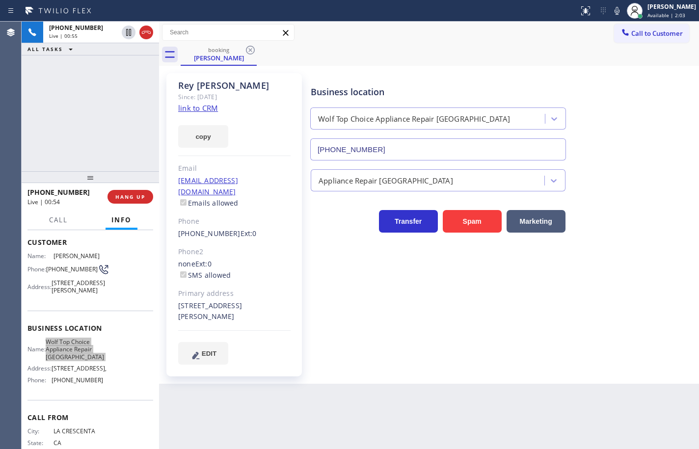
scroll to position [98, 0]
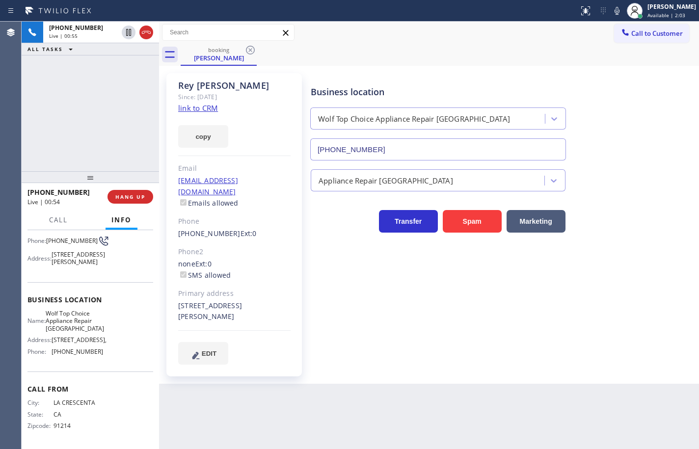
click at [80, 356] on span "[PHONE_NUMBER]" at bounding box center [78, 351] width 52 height 7
copy span "[PHONE_NUMBER]"
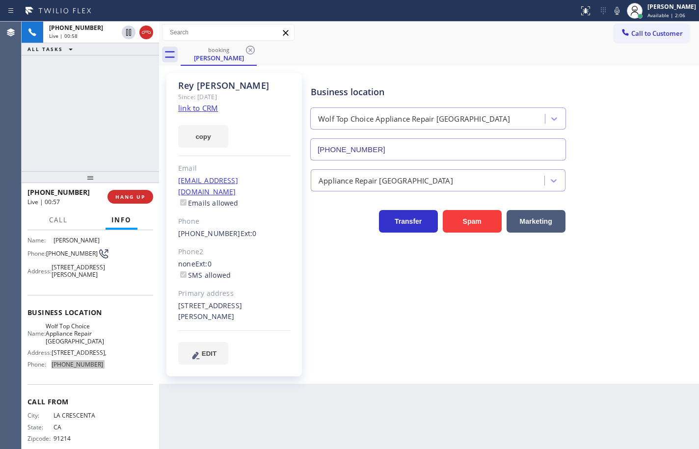
scroll to position [49, 0]
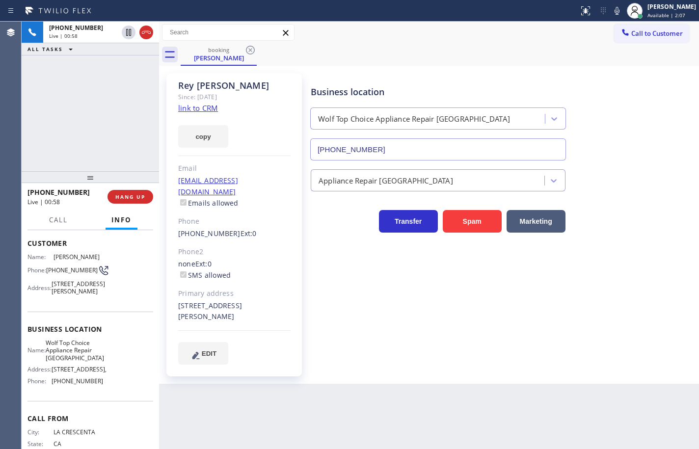
click at [65, 274] on span "[PHONE_NUMBER]" at bounding box center [72, 270] width 52 height 7
click at [611, 9] on icon at bounding box center [617, 11] width 12 height 12
click at [615, 9] on icon at bounding box center [617, 11] width 5 height 8
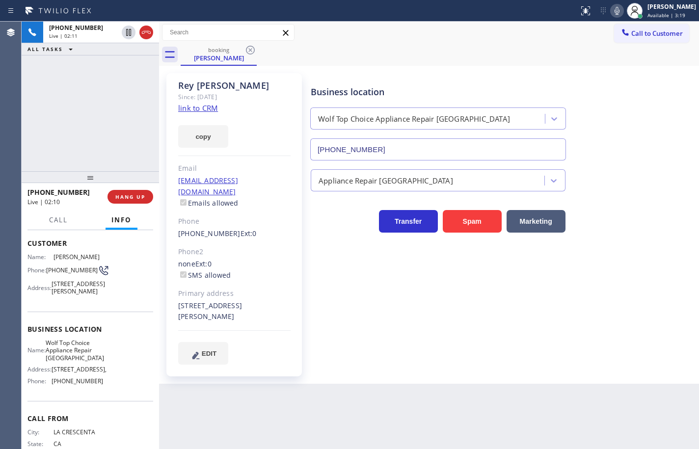
click at [249, 304] on div "[STREET_ADDRESS][PERSON_NAME]" at bounding box center [234, 312] width 112 height 23
drag, startPoint x: 252, startPoint y: 304, endPoint x: 177, endPoint y: 291, distance: 76.8
click at [177, 291] on div "[PERSON_NAME] Since: [DATE] link to CRM copy Email [EMAIL_ADDRESS][DOMAIN_NAME]…" at bounding box center [234, 225] width 136 height 304
copy div "[STREET_ADDRESS][PERSON_NAME]"
click at [615, 13] on icon at bounding box center [617, 11] width 5 height 8
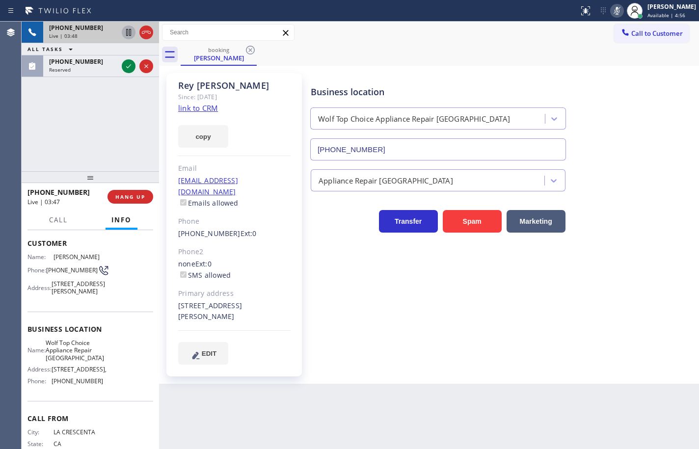
click at [129, 32] on icon at bounding box center [128, 32] width 5 height 7
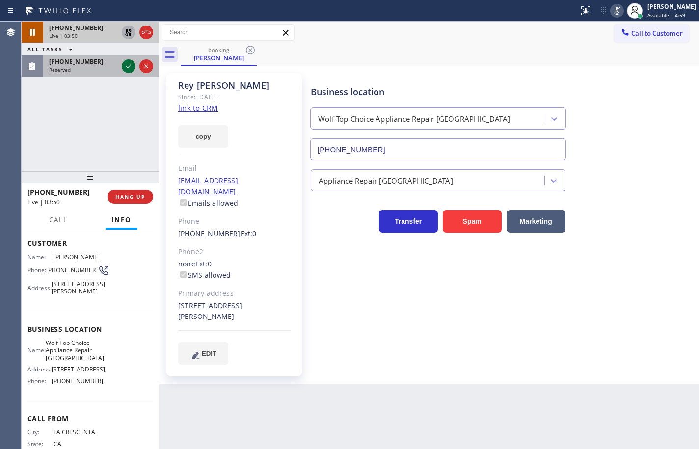
click at [128, 66] on icon at bounding box center [129, 66] width 12 height 12
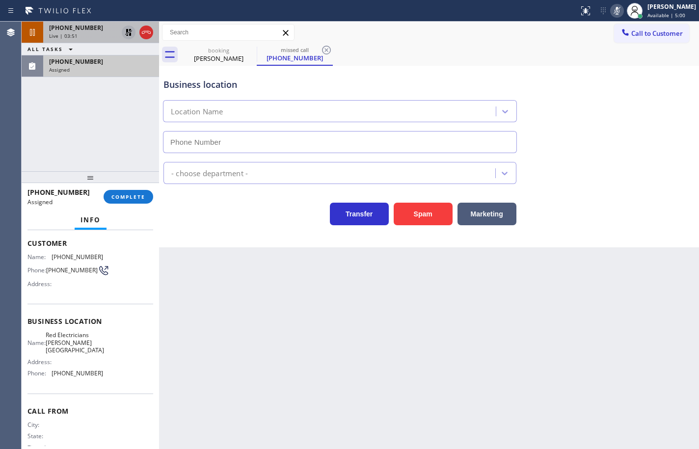
click at [101, 374] on div "Name: Red Electricians [PERSON_NAME] Oaks Address: Phone: [PHONE_NUMBER]" at bounding box center [91, 357] width 126 height 50
type input "[PHONE_NUMBER]"
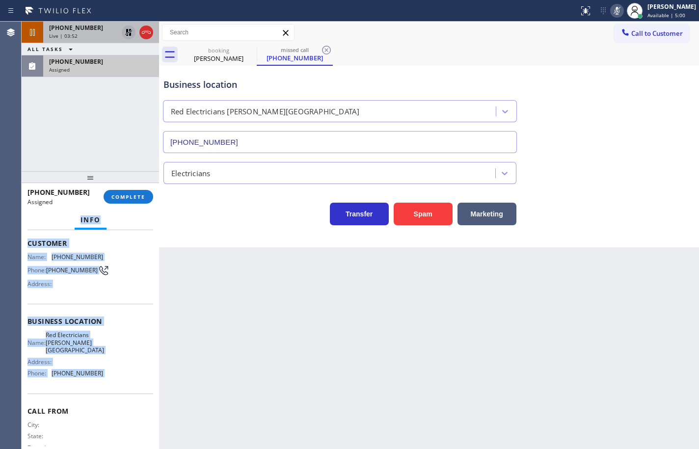
scroll to position [0, 0]
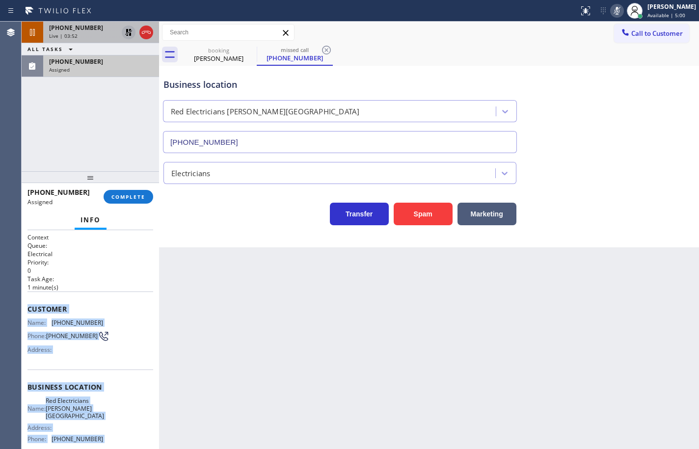
drag, startPoint x: 101, startPoint y: 374, endPoint x: 31, endPoint y: 305, distance: 97.9
click at [31, 305] on div "Context Queue: Electrical Priority: 0 Task Age: [DEMOGRAPHIC_DATA] minute(s) Cu…" at bounding box center [91, 383] width 126 height 301
copy div "Customer Name: [PHONE_NUMBER] Phone: [PHONE_NUMBER] Address: Business location …"
click at [151, 193] on button "COMPLETE" at bounding box center [129, 197] width 50 height 14
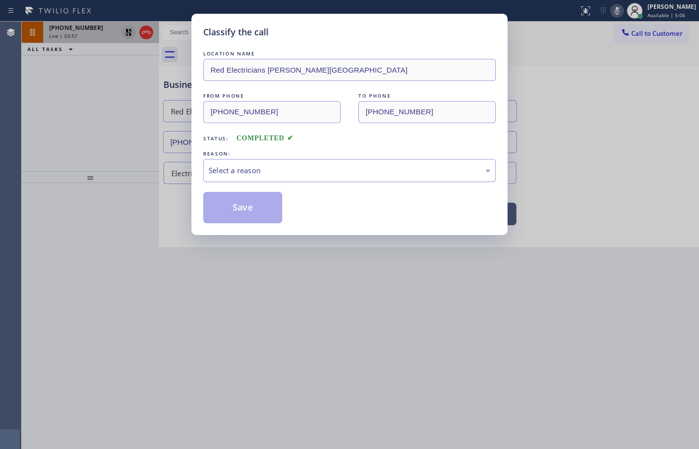
click at [230, 175] on div "Select a reason" at bounding box center [350, 170] width 282 height 11
click at [251, 212] on button "Save" at bounding box center [242, 207] width 79 height 31
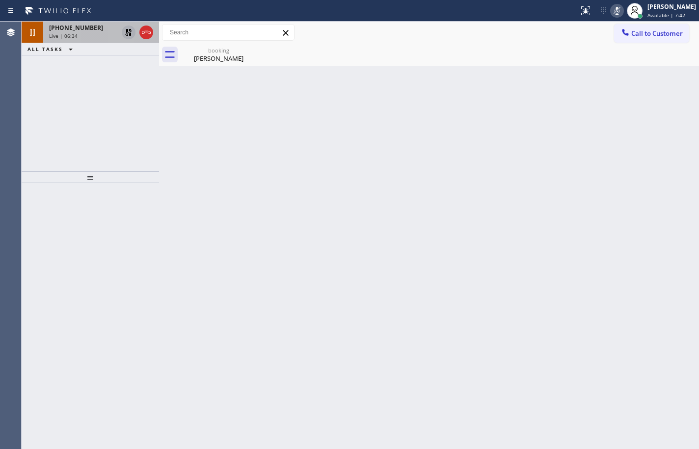
click at [56, 33] on span "Live | 06:34" at bounding box center [63, 35] width 28 height 7
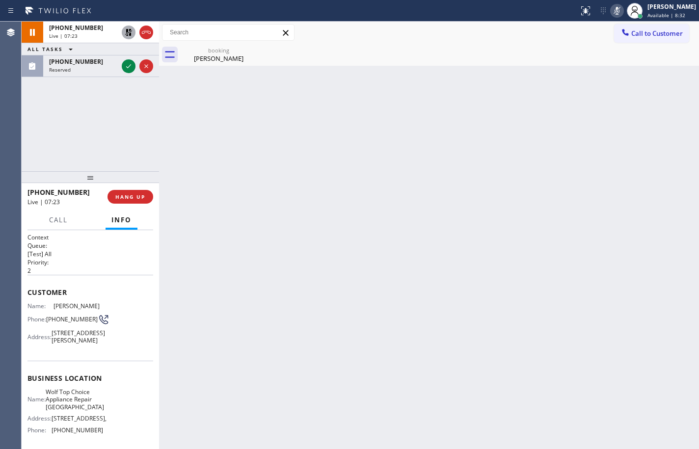
click at [128, 33] on icon at bounding box center [128, 32] width 7 height 7
click at [615, 13] on icon at bounding box center [617, 11] width 5 height 8
click at [428, 49] on div "booking [PERSON_NAME]" at bounding box center [440, 55] width 519 height 22
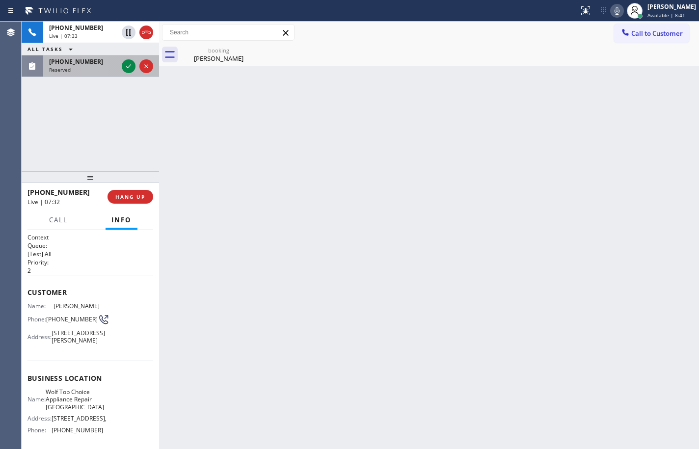
click at [77, 71] on div "Reserved" at bounding box center [83, 69] width 69 height 7
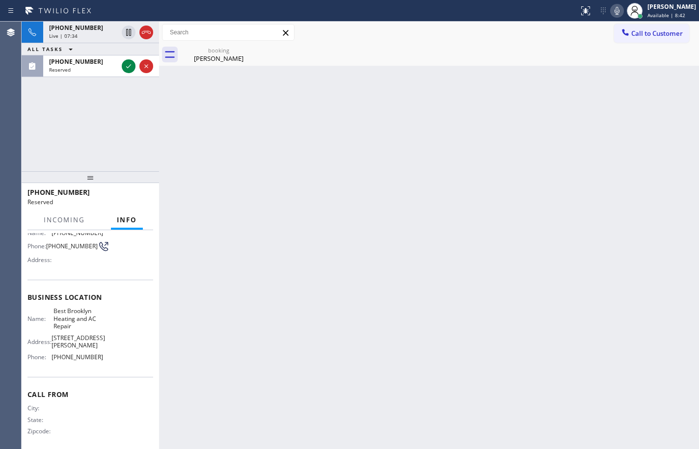
scroll to position [83, 0]
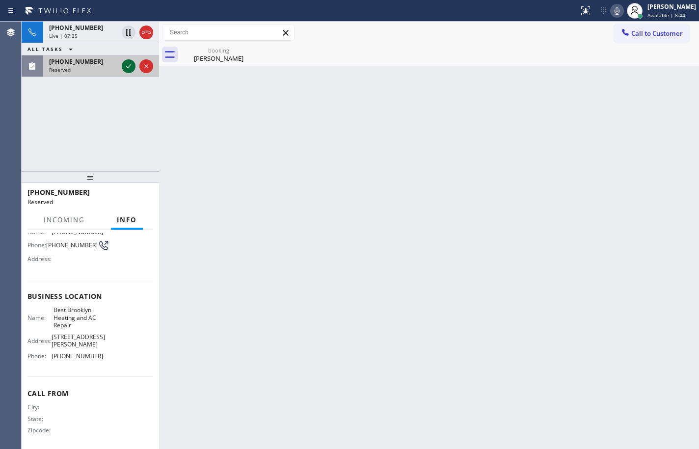
click at [128, 70] on icon at bounding box center [129, 66] width 12 height 12
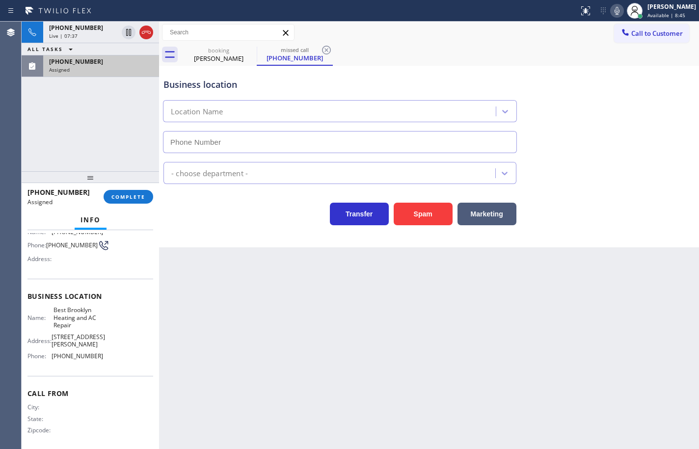
type input "[PHONE_NUMBER]"
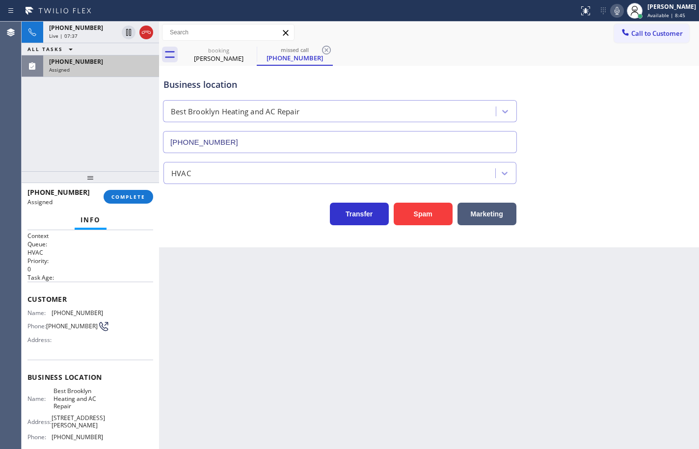
scroll to position [0, 0]
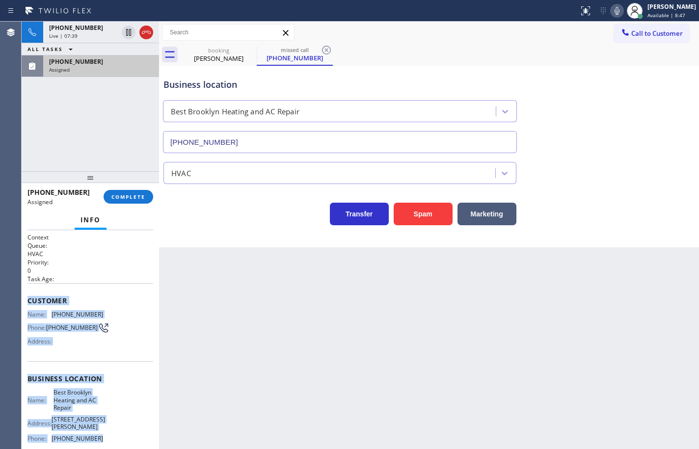
drag, startPoint x: 104, startPoint y: 435, endPoint x: 27, endPoint y: 299, distance: 156.1
click at [27, 299] on div "Context Queue: HVAC Priority: 0 Task Age: Customer Name: [PHONE_NUMBER] Phone: …" at bounding box center [91, 339] width 138 height 219
copy div "Customer Name: [PHONE_NUMBER] Phone: [PHONE_NUMBER] Address: Business location …"
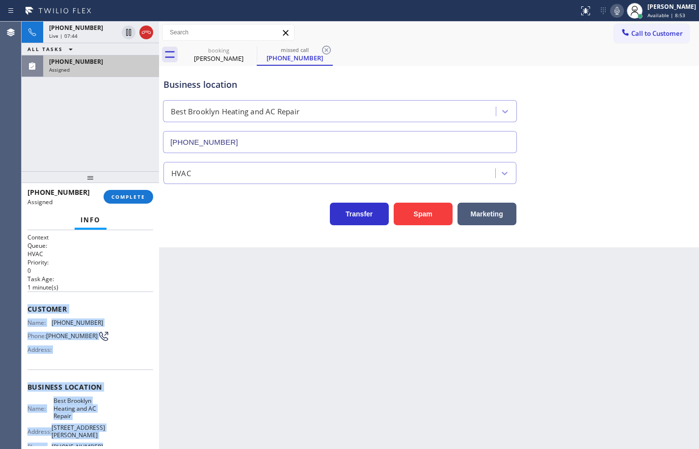
click at [447, 41] on div "Call to Customer Outbound call Location Search location Your caller id phone nu…" at bounding box center [429, 33] width 540 height 22
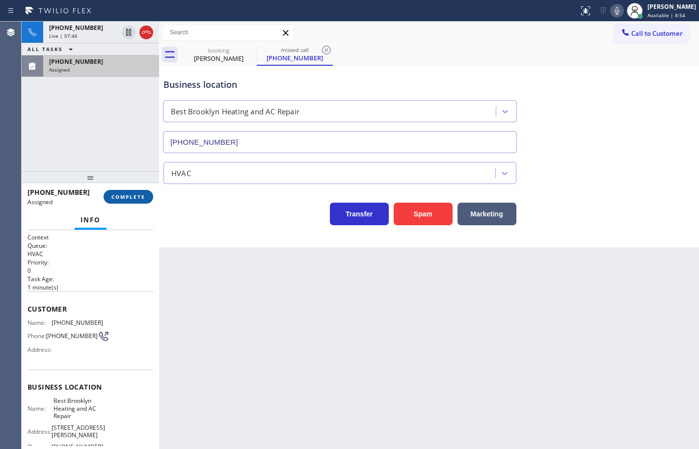
click at [134, 195] on span "COMPLETE" at bounding box center [128, 197] width 34 height 7
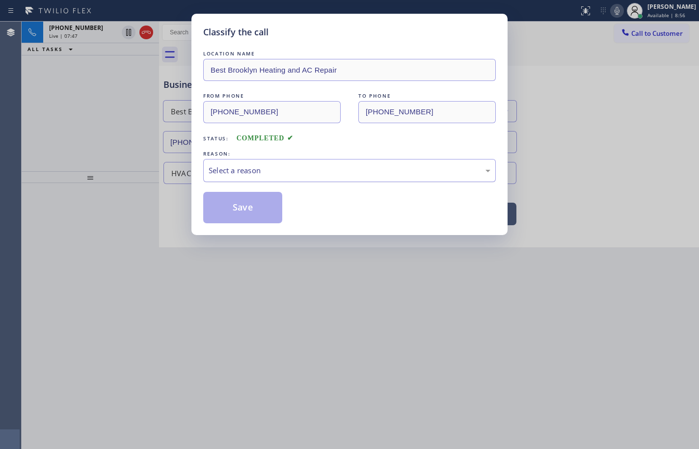
click at [249, 174] on div "Select a reason" at bounding box center [350, 170] width 282 height 11
click at [250, 207] on button "Save" at bounding box center [242, 207] width 79 height 31
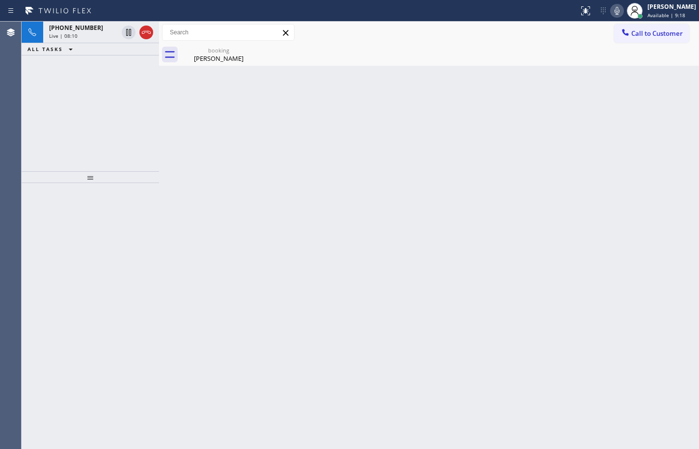
click at [611, 9] on icon at bounding box center [617, 11] width 12 height 12
click at [614, 11] on rect at bounding box center [617, 9] width 7 height 7
click at [91, 26] on div "[PHONE_NUMBER]" at bounding box center [83, 28] width 69 height 8
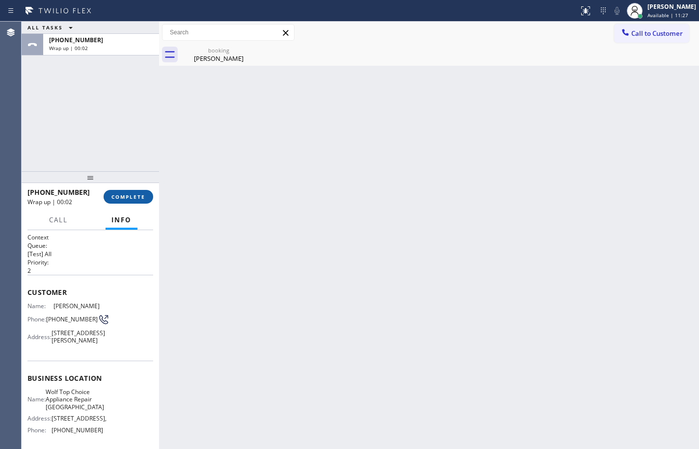
click at [137, 195] on span "COMPLETE" at bounding box center [128, 197] width 34 height 7
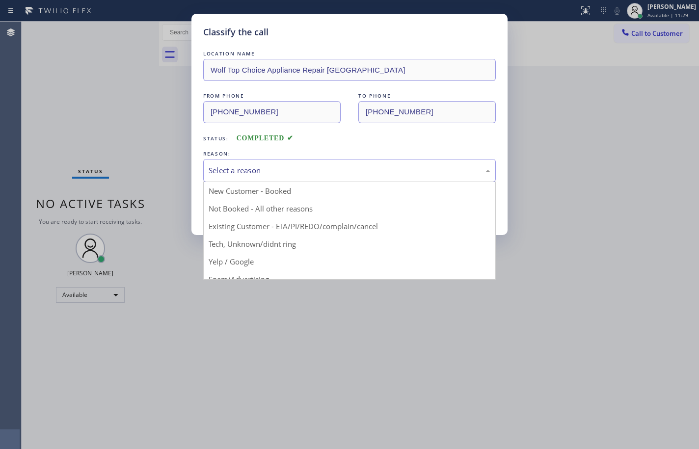
click at [217, 168] on div "Select a reason" at bounding box center [350, 170] width 282 height 11
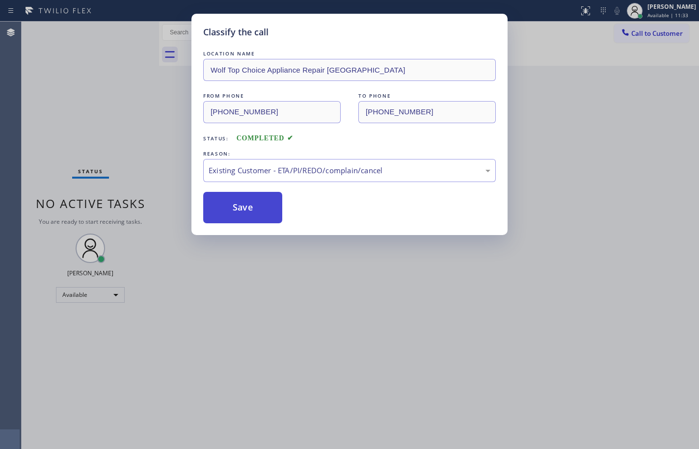
click at [234, 199] on button "Save" at bounding box center [242, 207] width 79 height 31
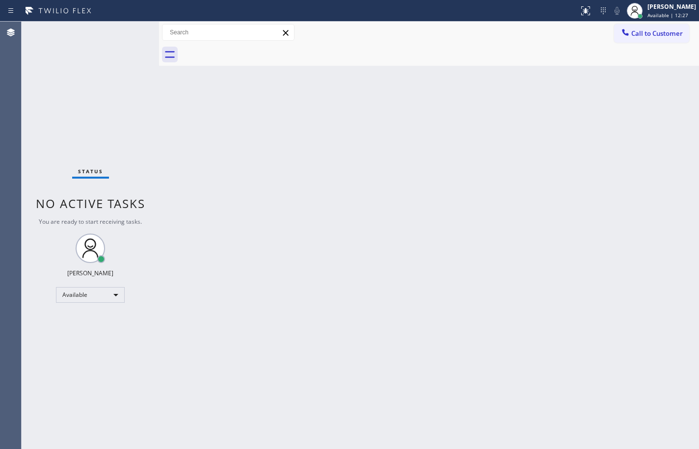
click at [99, 27] on div "Status No active tasks You are ready to start receiving tasks. [PERSON_NAME] Av…" at bounding box center [91, 236] width 138 height 428
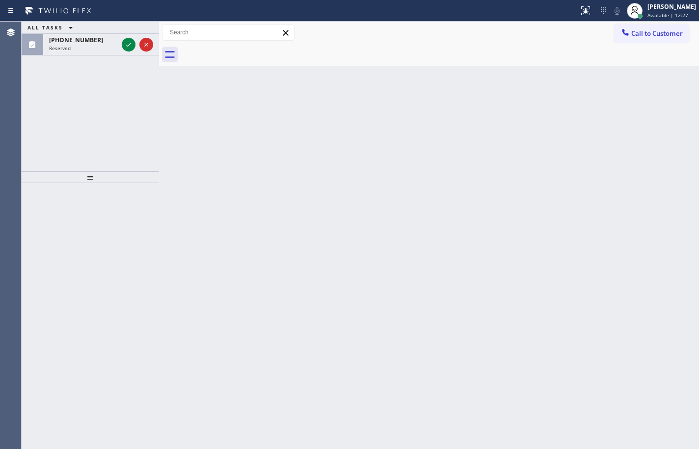
click at [101, 34] on div "[PHONE_NUMBER] Reserved" at bounding box center [81, 45] width 77 height 22
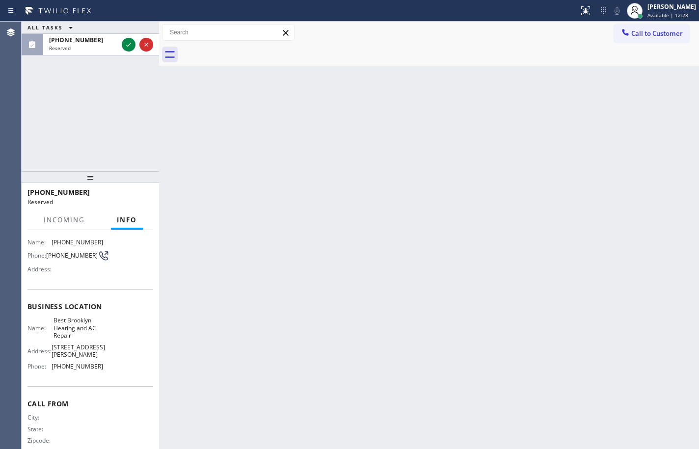
scroll to position [83, 0]
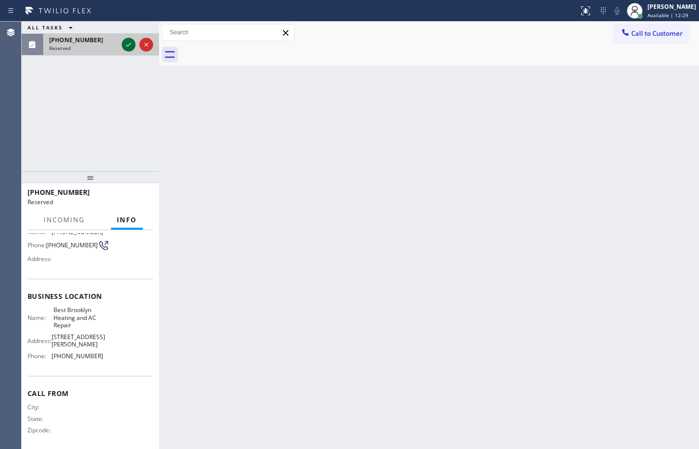
click at [129, 49] on icon at bounding box center [129, 45] width 12 height 12
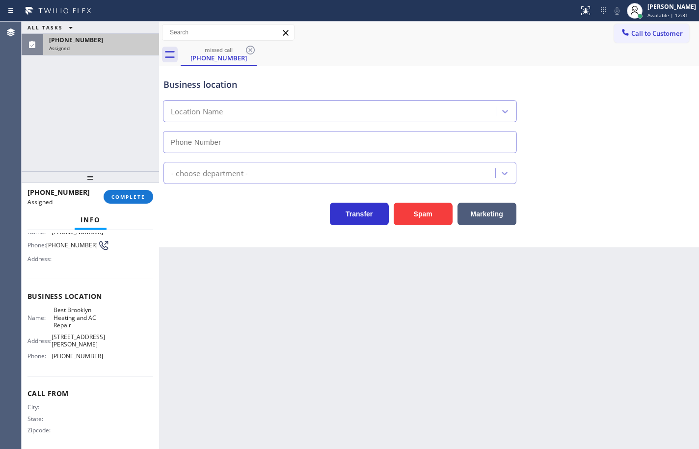
type input "[PHONE_NUMBER]"
click at [138, 195] on span "COMPLETE" at bounding box center [128, 197] width 34 height 7
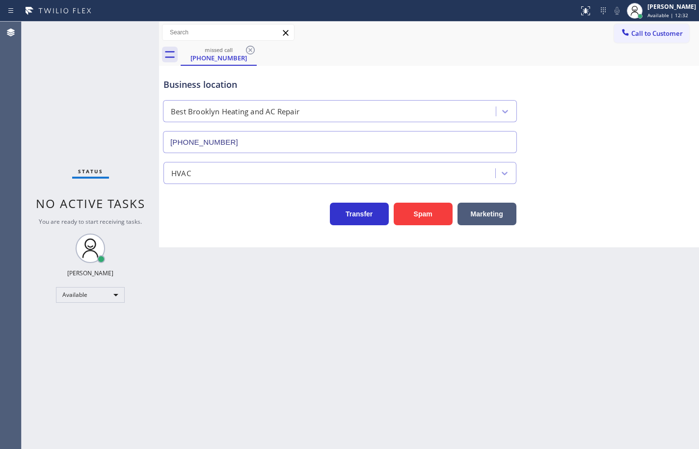
click at [236, 171] on div "HVAC" at bounding box center [330, 173] width 329 height 17
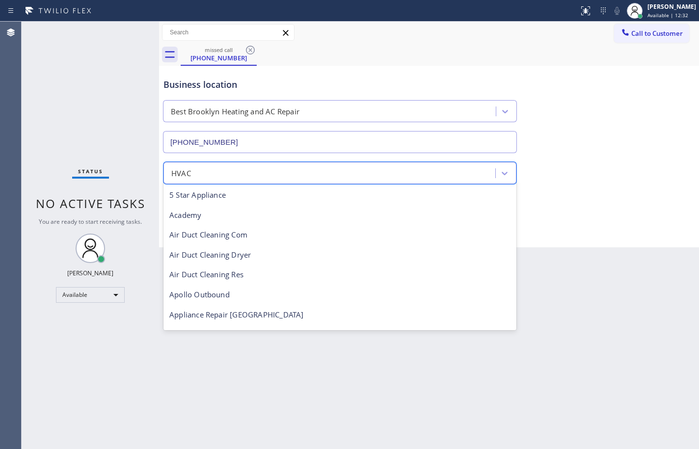
scroll to position [121, 0]
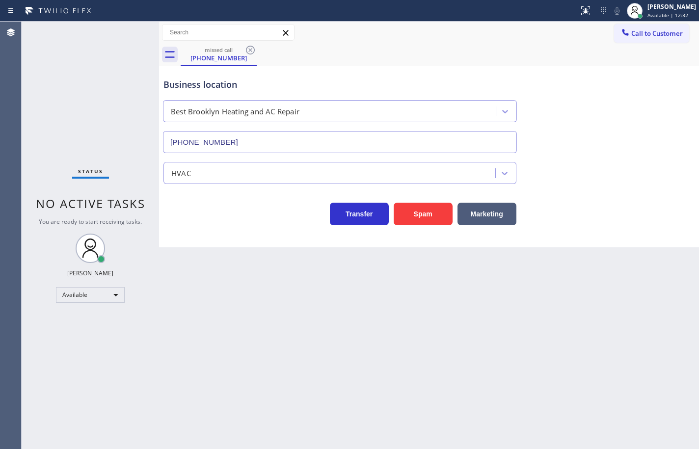
click at [408, 73] on div "Business location Best Brooklyn Heating and AC Repair [PHONE_NUMBER]" at bounding box center [340, 110] width 357 height 85
click at [251, 53] on icon at bounding box center [251, 50] width 12 height 12
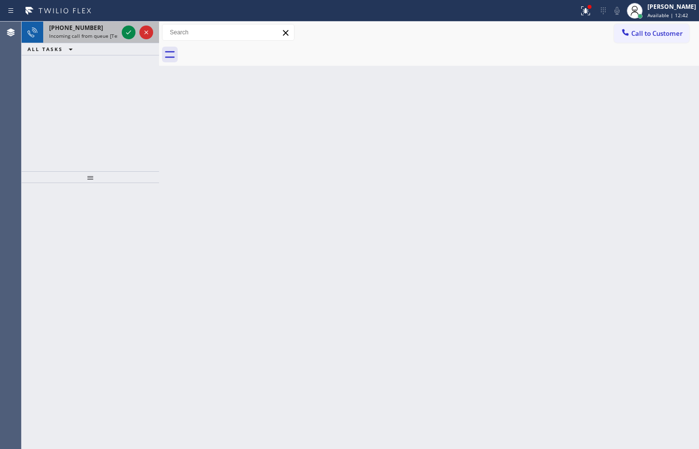
click at [95, 34] on span "Incoming call from queue [Test] All" at bounding box center [90, 35] width 82 height 7
drag, startPoint x: 110, startPoint y: 37, endPoint x: 119, endPoint y: 33, distance: 10.1
click at [110, 37] on span "Incoming call from queue [Test] All" at bounding box center [90, 35] width 82 height 7
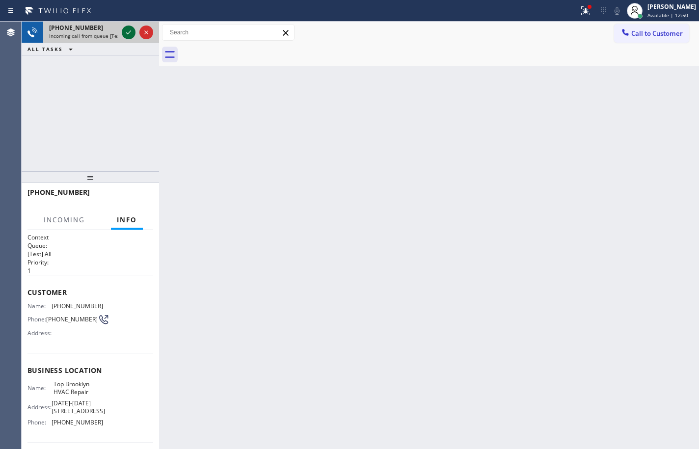
click at [135, 29] on div at bounding box center [129, 33] width 14 height 12
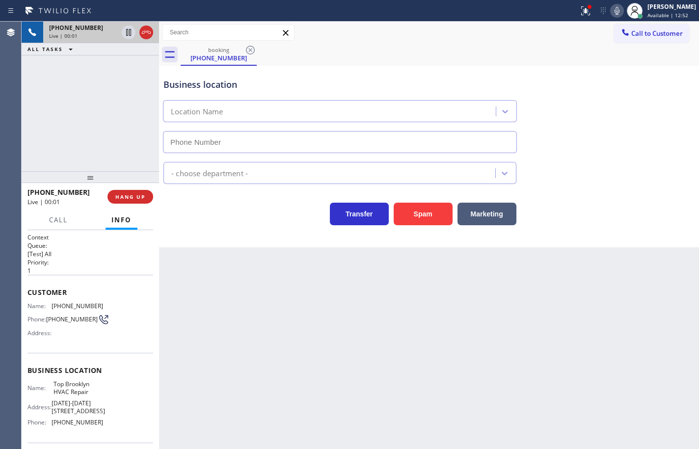
type input "[PHONE_NUMBER]"
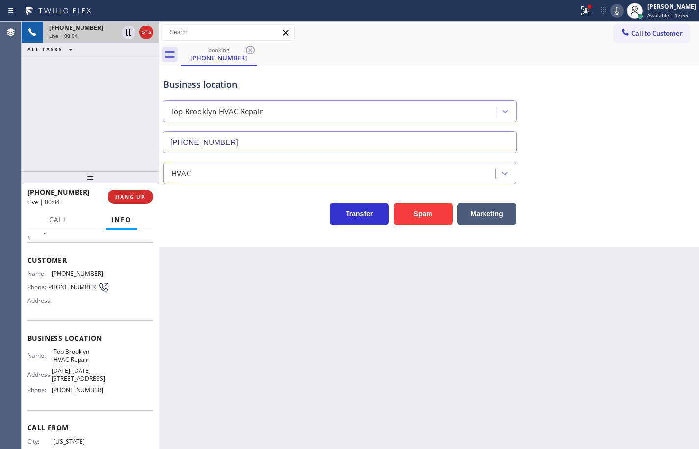
scroll to position [74, 0]
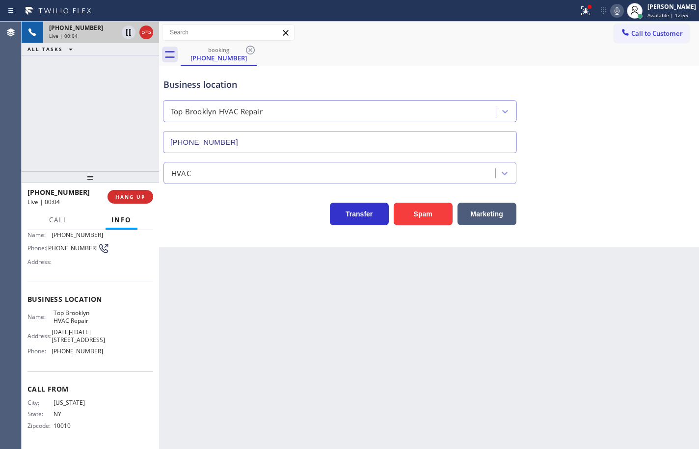
click at [107, 355] on div "Name: Top Brooklyn HVAC Repair Address: [DATE][STREET_ADDRESS][DATE] Phone: [PH…" at bounding box center [91, 334] width 126 height 50
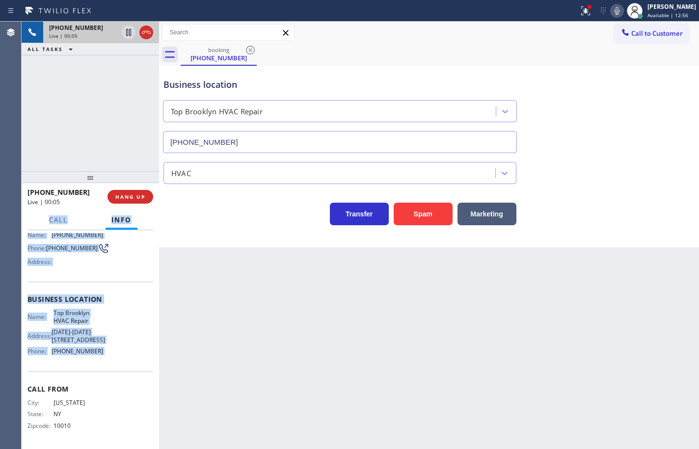
scroll to position [0, 0]
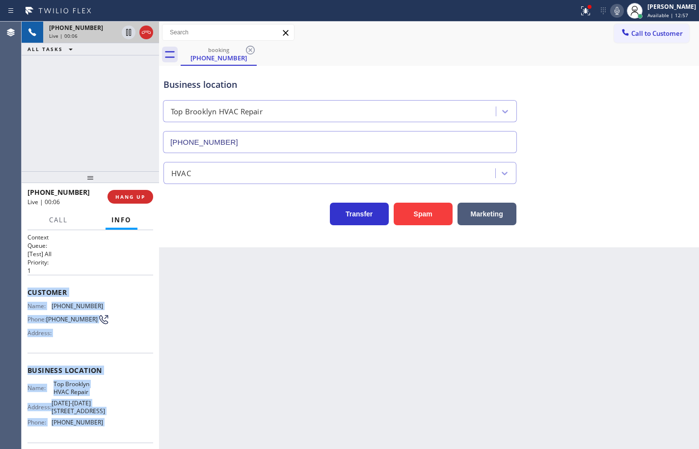
drag, startPoint x: 107, startPoint y: 355, endPoint x: 34, endPoint y: 291, distance: 96.7
click at [34, 291] on div "Context Queue: [Test] All Priority: 1 Customer Name: [PHONE_NUMBER] Phone: [PHO…" at bounding box center [91, 375] width 126 height 284
copy div "Customer Name: [PHONE_NUMBER] Phone: [PHONE_NUMBER] Address: Business location …"
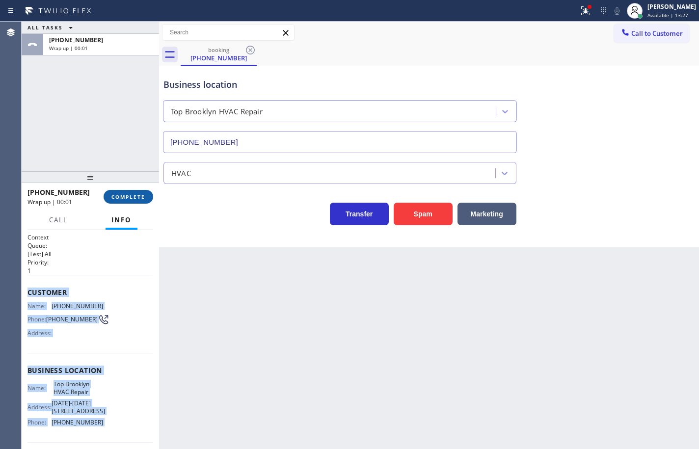
click at [121, 191] on button "COMPLETE" at bounding box center [129, 197] width 50 height 14
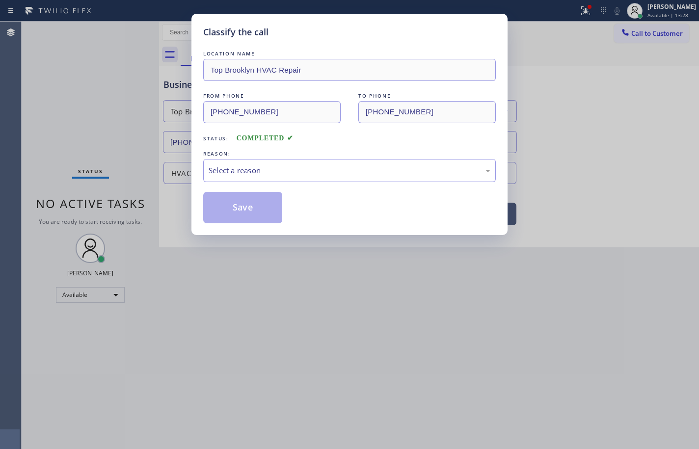
click at [198, 219] on div "Classify the call LOCATION NAME Top Brooklyn HVAC Repair FROM PHONE [PHONE_NUMB…" at bounding box center [350, 124] width 316 height 221
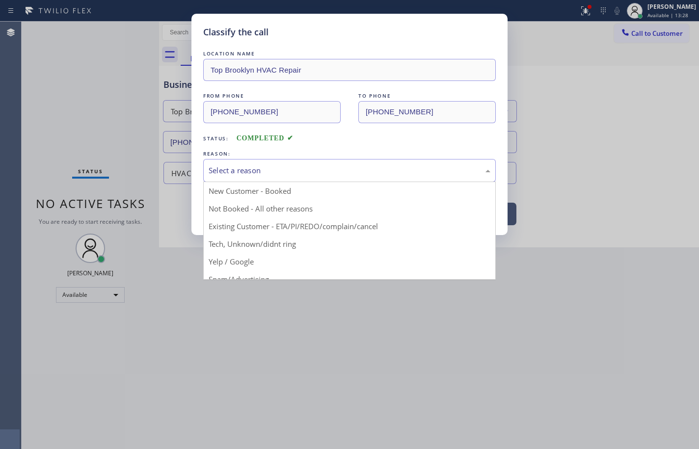
click at [241, 173] on div "Select a reason" at bounding box center [350, 170] width 282 height 11
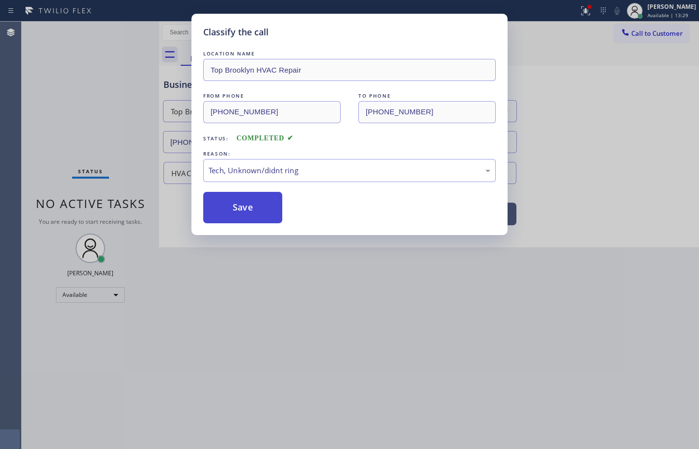
click at [258, 217] on button "Save" at bounding box center [242, 207] width 79 height 31
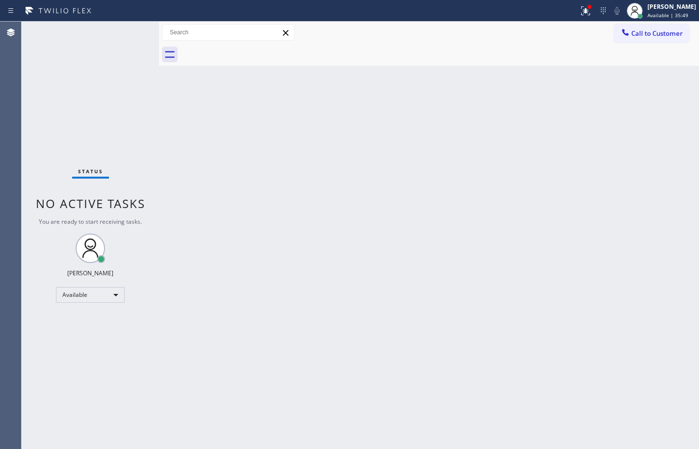
click at [444, 262] on div "Back to Dashboard Change Sender ID Customers Technicians Select a contact Outbo…" at bounding box center [429, 236] width 540 height 428
click at [92, 32] on div "Status No active tasks You are ready to start receiving tasks. [PERSON_NAME] Av…" at bounding box center [91, 236] width 138 height 428
click at [63, 29] on div "Status No active tasks You are ready to start receiving tasks. [PERSON_NAME] Av…" at bounding box center [91, 236] width 138 height 428
click at [289, 96] on div "Back to Dashboard Change Sender ID Customers Technicians Select a contact Outbo…" at bounding box center [429, 236] width 540 height 428
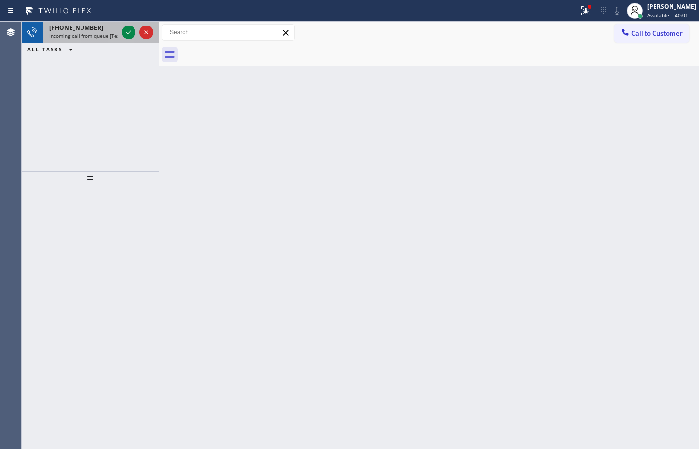
click at [73, 34] on span "Incoming call from queue [Test] All" at bounding box center [90, 35] width 82 height 7
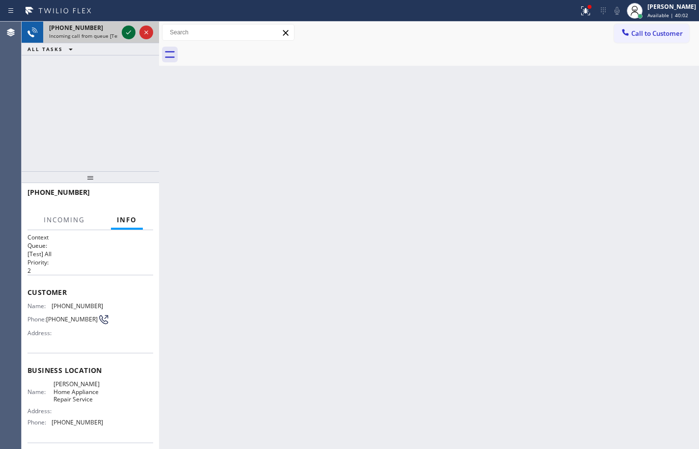
click at [131, 33] on icon at bounding box center [129, 33] width 12 height 12
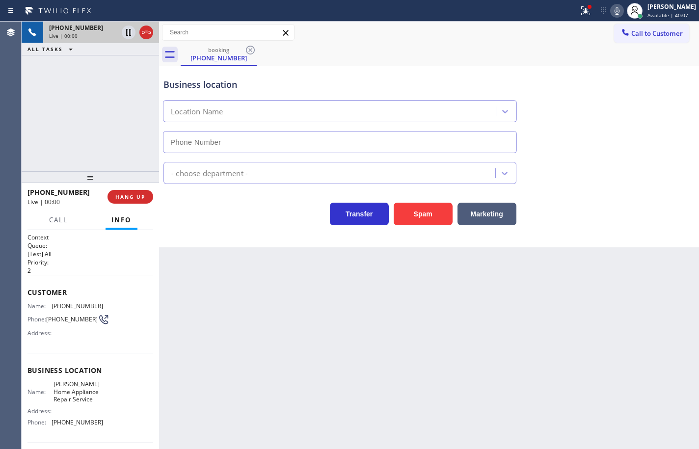
type input "[PHONE_NUMBER]"
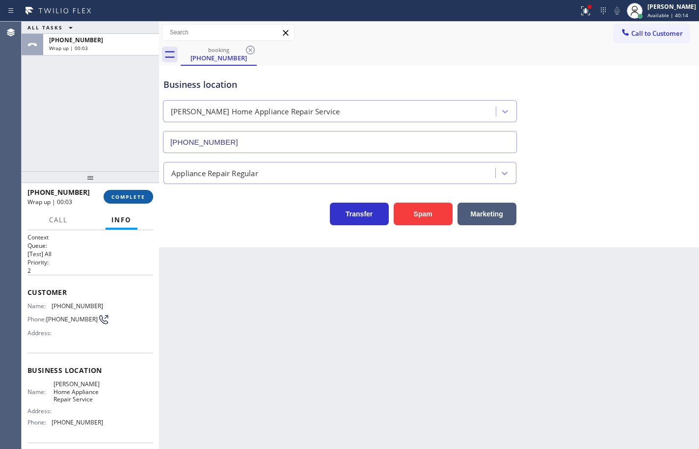
click at [131, 200] on button "COMPLETE" at bounding box center [129, 197] width 50 height 14
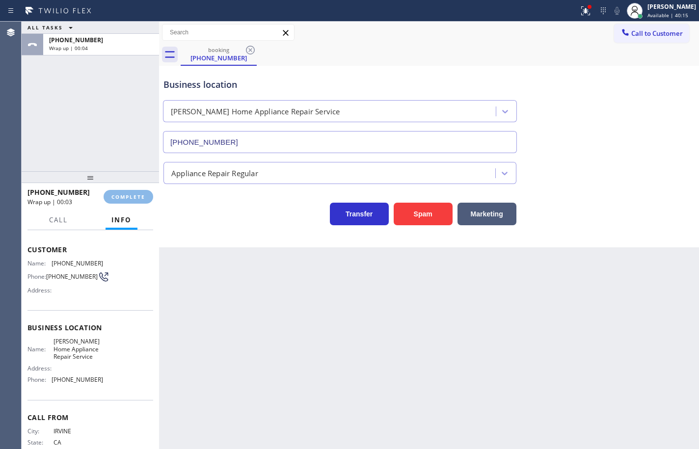
scroll to position [74, 0]
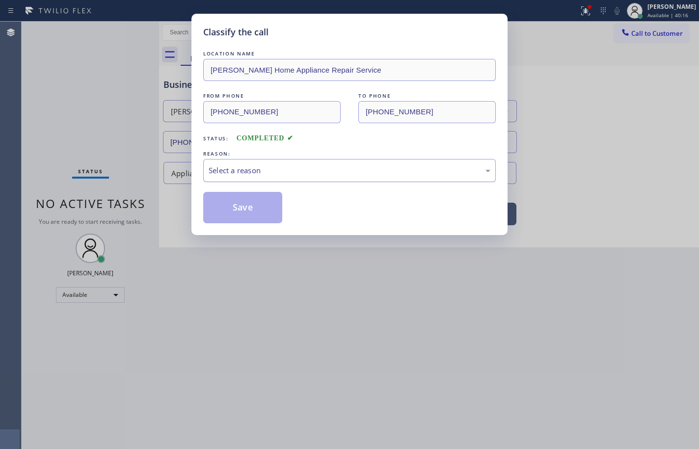
click at [249, 171] on div "Select a reason" at bounding box center [350, 170] width 282 height 11
click at [270, 210] on button "Save" at bounding box center [242, 207] width 79 height 31
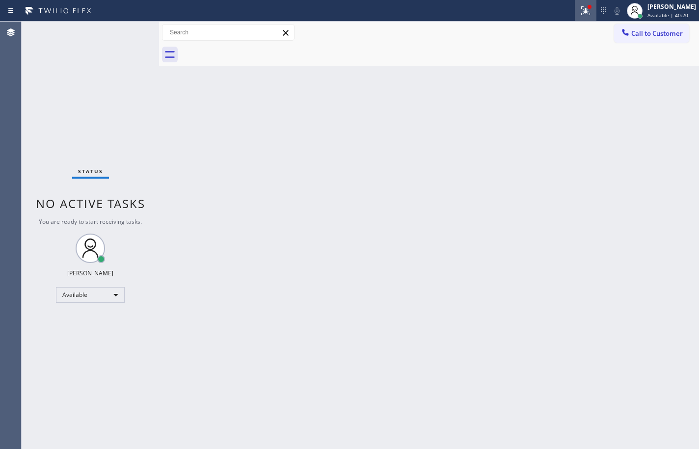
click at [575, 18] on button at bounding box center [586, 11] width 22 height 22
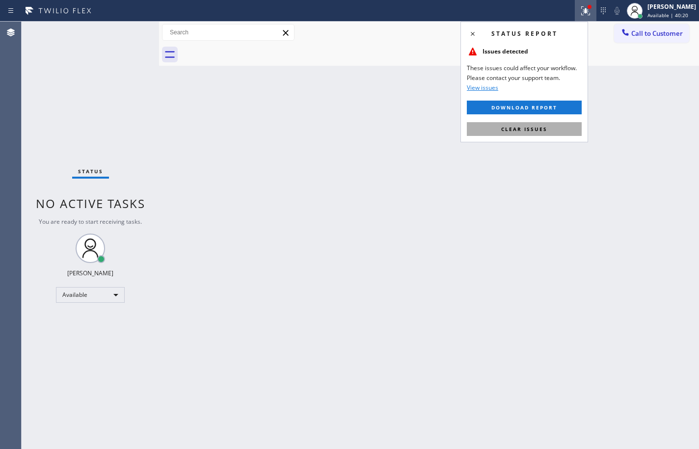
click at [543, 129] on span "Clear issues" at bounding box center [524, 129] width 46 height 7
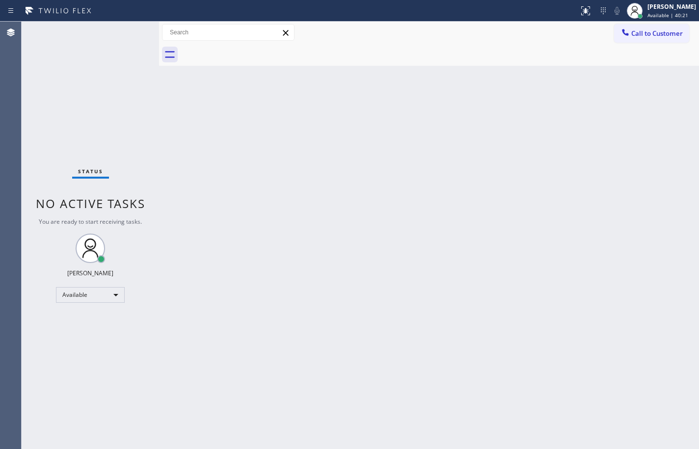
click at [501, 85] on div "Back to Dashboard Change Sender ID Customers Technicians Select a contact Outbo…" at bounding box center [429, 236] width 540 height 428
click at [134, 37] on div "Status No active tasks You are ready to start receiving tasks. [PERSON_NAME] Av…" at bounding box center [91, 236] width 138 height 428
click at [132, 32] on div "Status No active tasks You are ready to start receiving tasks. [PERSON_NAME] Av…" at bounding box center [91, 236] width 138 height 428
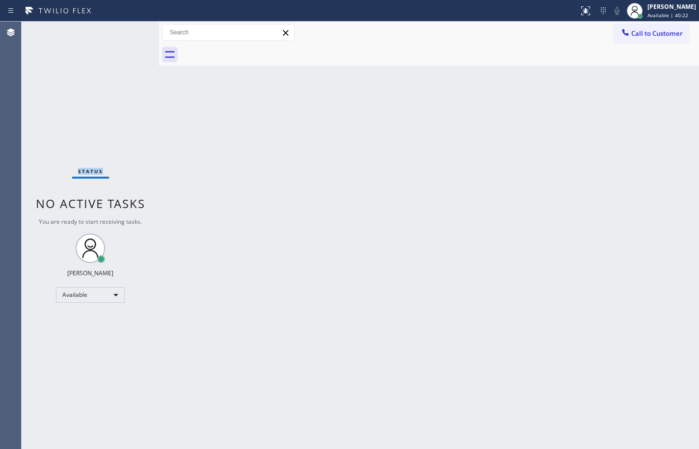
click at [132, 32] on div "Status No active tasks You are ready to start receiving tasks. [PERSON_NAME] Av…" at bounding box center [91, 236] width 138 height 428
click at [146, 117] on div "Status No active tasks You are ready to start receiving tasks. [PERSON_NAME] Av…" at bounding box center [91, 236] width 138 height 428
click at [194, 115] on div "Back to Dashboard Change Sender ID Customers Technicians Select a contact Outbo…" at bounding box center [429, 236] width 540 height 428
click at [499, 189] on div "Back to Dashboard Change Sender ID Customers Technicians Select a contact Outbo…" at bounding box center [429, 236] width 540 height 428
click at [661, 76] on div "Back to Dashboard Change Sender ID Customers Technicians Select a contact Outbo…" at bounding box center [429, 236] width 540 height 428
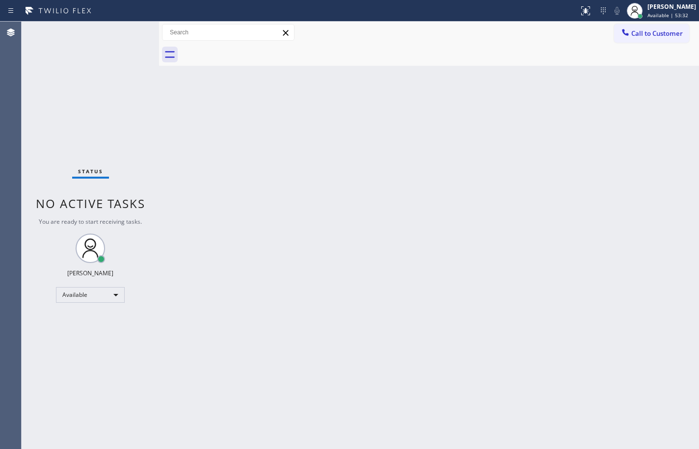
click at [560, 78] on div "Back to Dashboard Change Sender ID Customers Technicians Select a contact Outbo…" at bounding box center [429, 236] width 540 height 428
click at [687, 141] on div "Back to Dashboard Change Sender ID Customers Technicians Select a contact Outbo…" at bounding box center [429, 236] width 540 height 428
click at [678, 18] on span "Available | 1h 12min" at bounding box center [672, 15] width 50 height 7
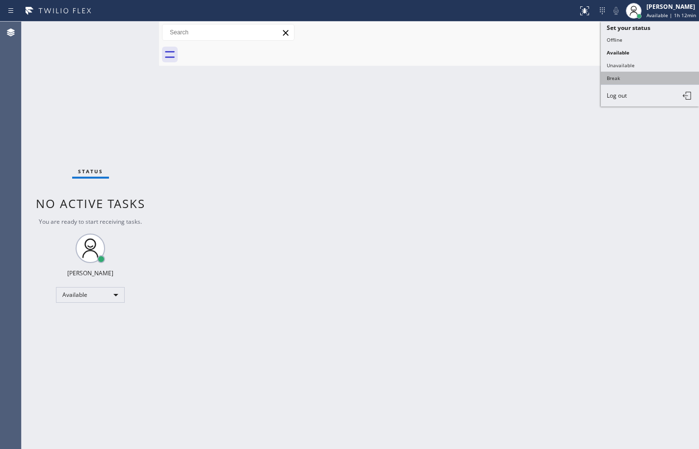
click at [639, 73] on button "Break" at bounding box center [650, 78] width 98 height 13
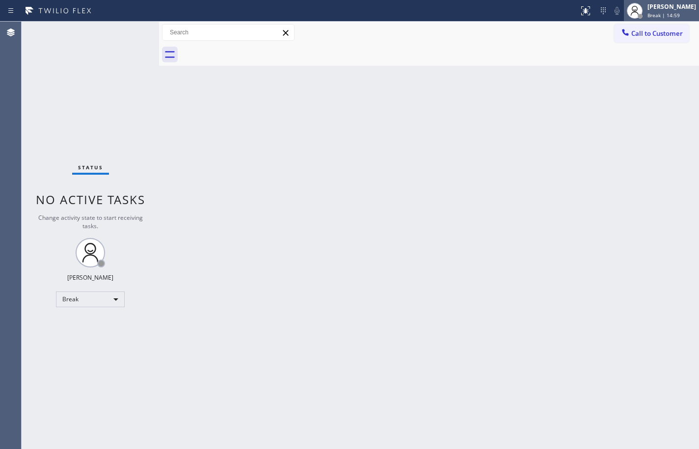
click at [689, 14] on div "Break | 14:59" at bounding box center [672, 15] width 49 height 7
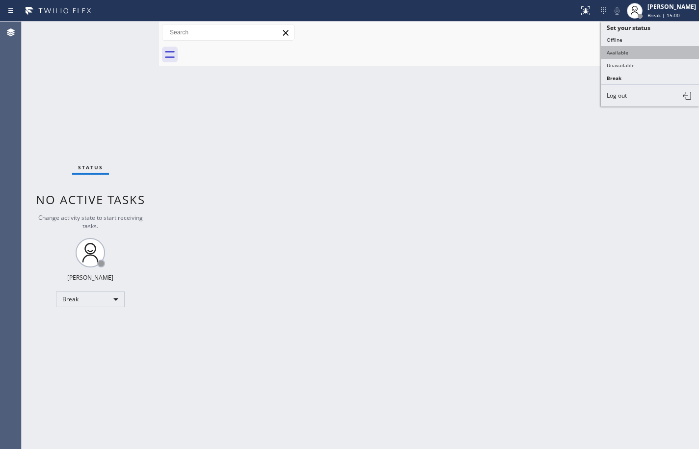
click at [643, 51] on button "Available" at bounding box center [650, 52] width 98 height 13
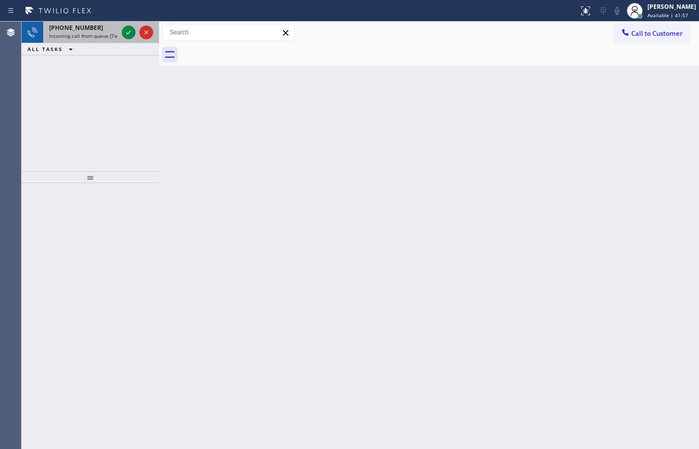
click at [63, 28] on span "[PHONE_NUMBER]" at bounding box center [76, 28] width 54 height 8
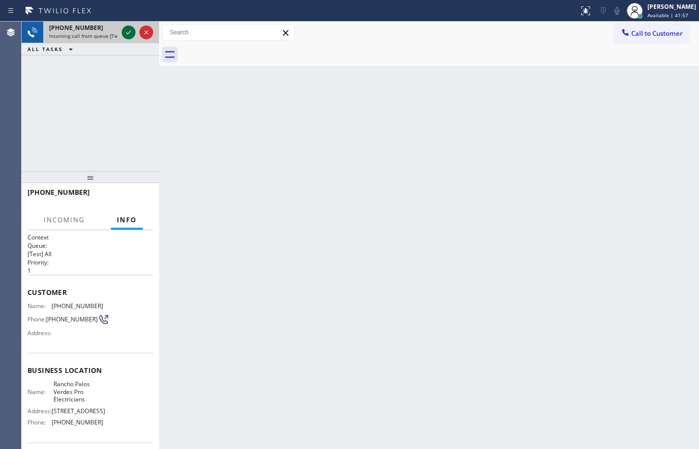
click at [125, 35] on icon at bounding box center [129, 33] width 12 height 12
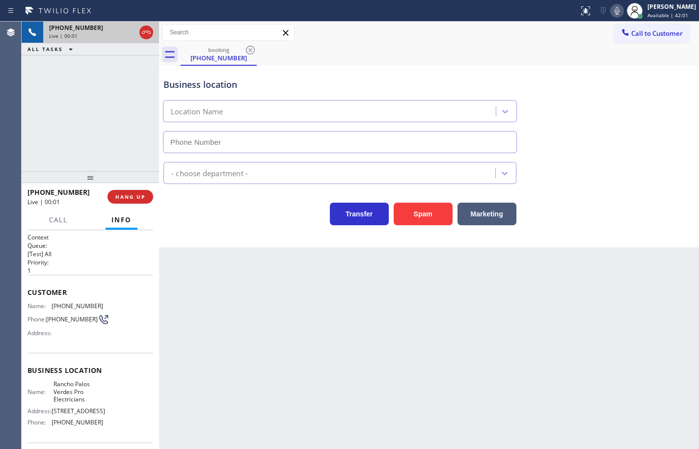
type input "[PHONE_NUMBER]"
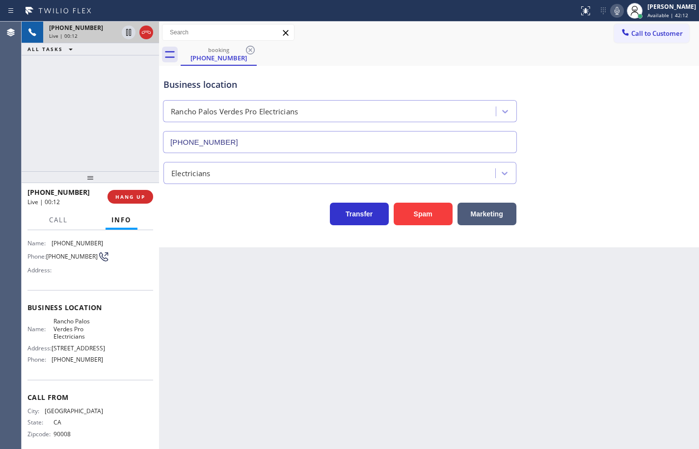
scroll to position [40, 0]
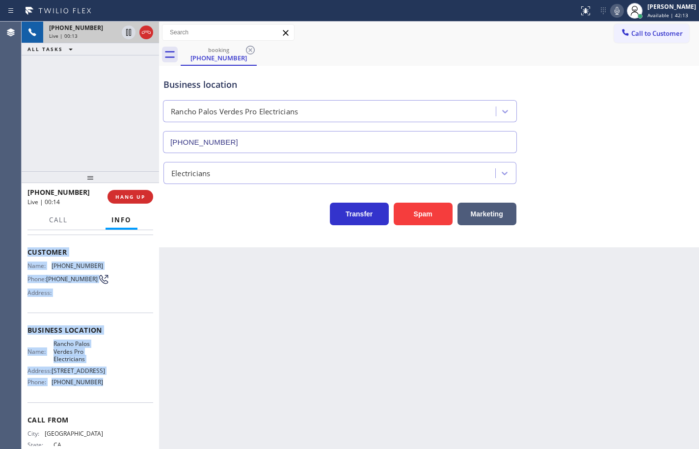
drag, startPoint x: 107, startPoint y: 394, endPoint x: 29, endPoint y: 249, distance: 164.8
click at [29, 249] on div "Context Queue: [Test] All Priority: 1 Customer Name: [PHONE_NUMBER] Phone: [PHO…" at bounding box center [91, 335] width 126 height 284
copy div "Customer Name: [PHONE_NUMBER] Phone: [PHONE_NUMBER] Address: Business location …"
click at [611, 11] on icon at bounding box center [617, 11] width 12 height 12
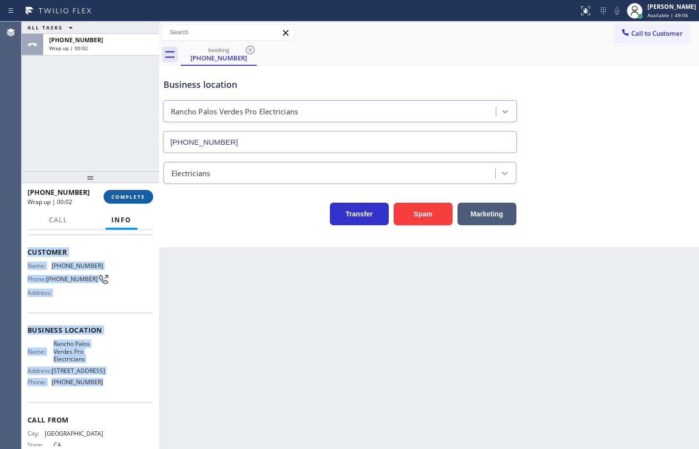
click at [138, 200] on span "COMPLETE" at bounding box center [128, 197] width 34 height 7
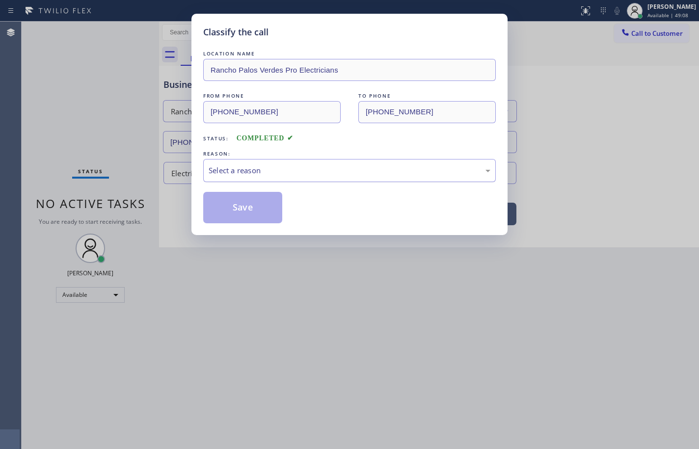
click at [252, 166] on div "Select a reason" at bounding box center [350, 170] width 282 height 11
click at [263, 207] on button "Save" at bounding box center [242, 207] width 79 height 31
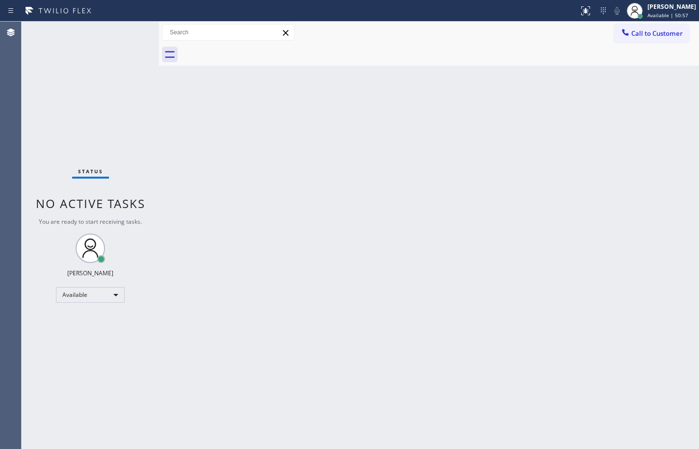
click at [438, 219] on div "Back to Dashboard Change Sender ID Customers Technicians Select a contact Outbo…" at bounding box center [429, 236] width 540 height 428
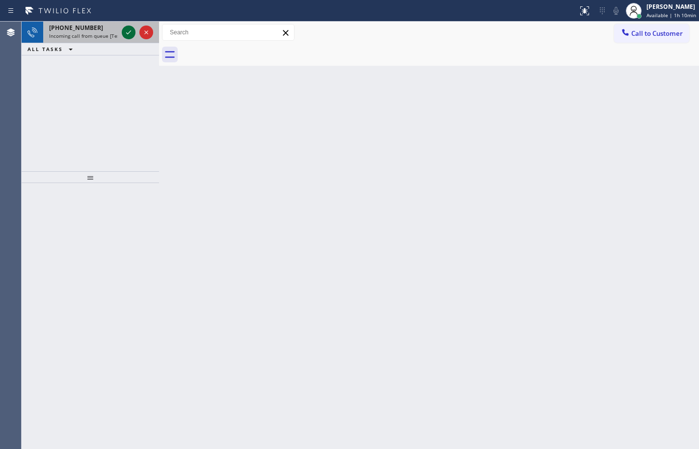
click at [127, 32] on icon at bounding box center [129, 33] width 12 height 12
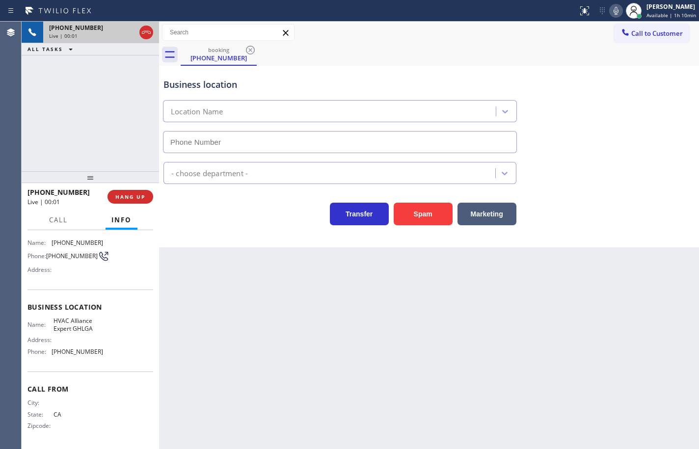
scroll to position [67, 0]
type input "[PHONE_NUMBER]"
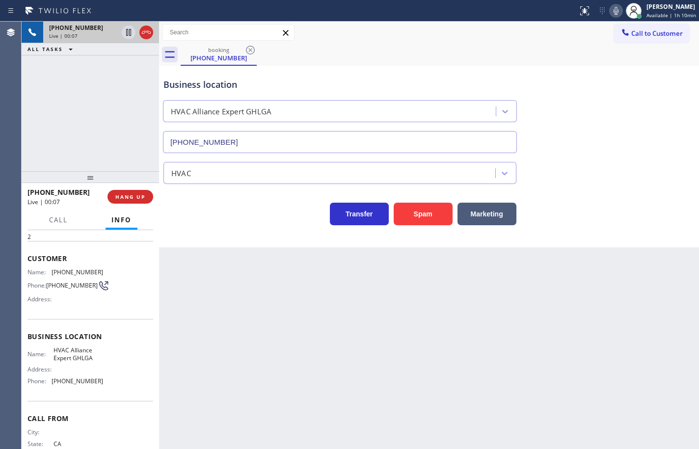
scroll to position [0, 0]
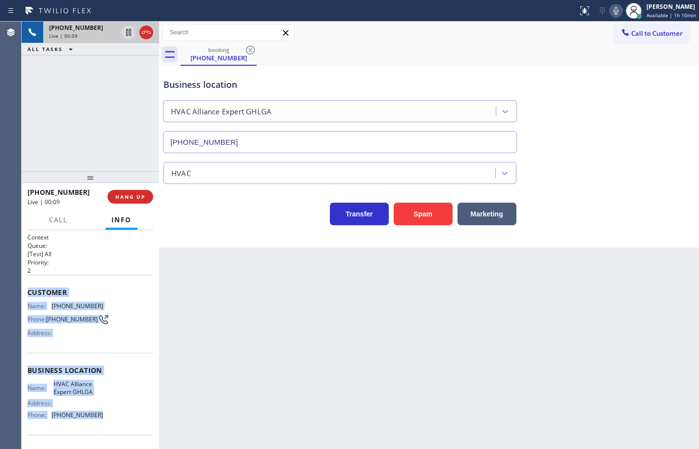
drag, startPoint x: 81, startPoint y: 364, endPoint x: 28, endPoint y: 287, distance: 93.3
click at [28, 287] on div "Context Queue: [Test] All Priority: 2 Customer Name: [PHONE_NUMBER] Phone: [PHO…" at bounding box center [91, 371] width 126 height 276
copy div "Customer Name: [PHONE_NUMBER] Phone: [PHONE_NUMBER] Address: Business location …"
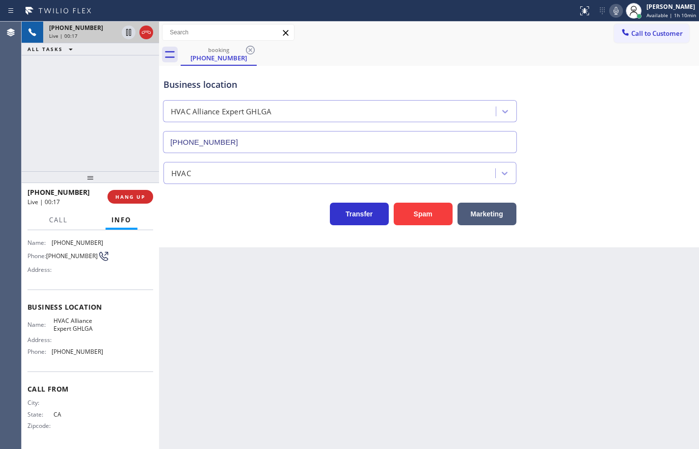
click at [229, 286] on div "Back to Dashboard Change Sender ID Customers Technicians Select a contact Outbo…" at bounding box center [429, 236] width 540 height 428
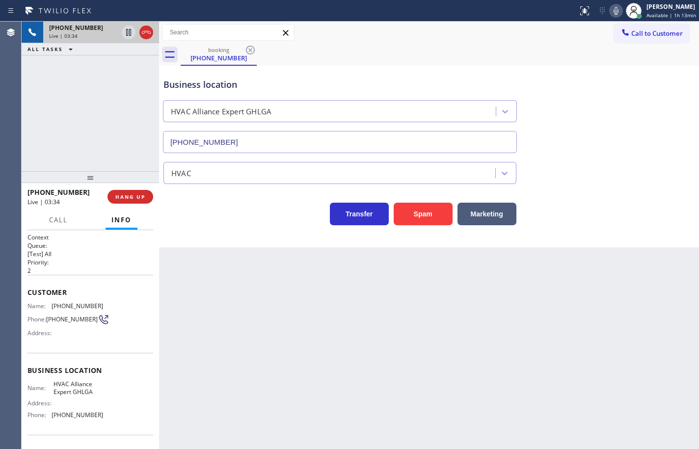
click at [610, 12] on icon at bounding box center [616, 11] width 12 height 12
click at [612, 8] on icon at bounding box center [616, 11] width 12 height 12
click at [613, 10] on icon at bounding box center [616, 11] width 12 height 12
click at [613, 8] on icon at bounding box center [616, 11] width 12 height 12
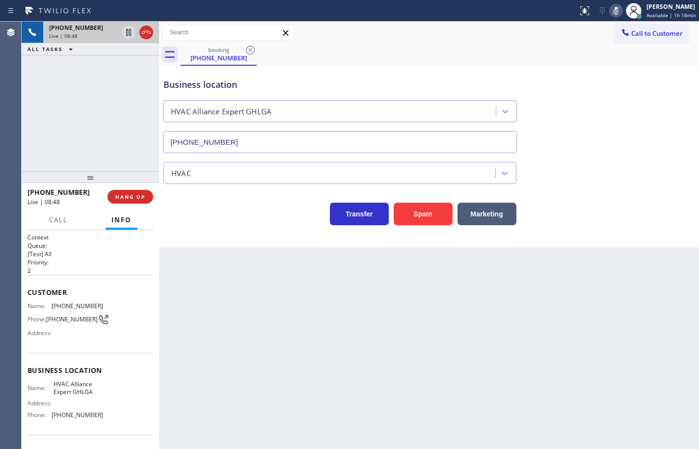
click at [613, 8] on icon at bounding box center [616, 11] width 12 height 12
click at [614, 11] on icon at bounding box center [616, 11] width 5 height 8
click at [149, 32] on icon at bounding box center [146, 33] width 12 height 12
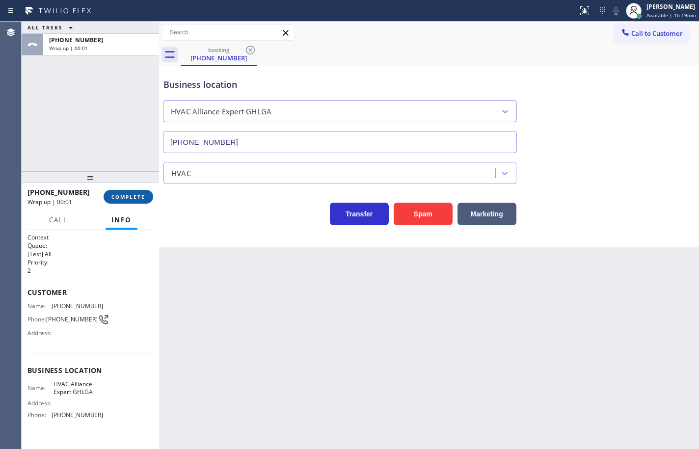
click at [132, 202] on button "COMPLETE" at bounding box center [129, 197] width 50 height 14
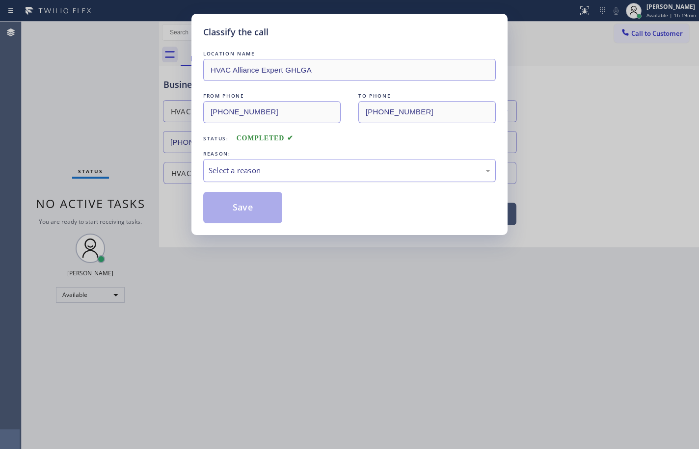
click at [288, 166] on div "Select a reason" at bounding box center [350, 170] width 282 height 11
click at [242, 216] on button "Save" at bounding box center [242, 207] width 79 height 31
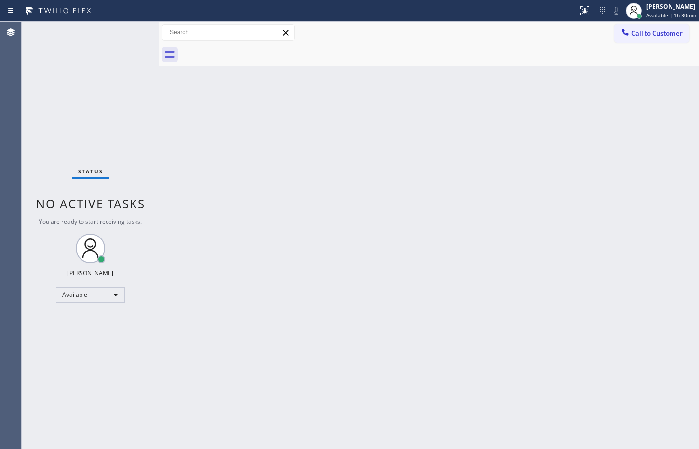
click at [103, 76] on div "Status No active tasks You are ready to start receiving tasks. [PERSON_NAME] Av…" at bounding box center [91, 236] width 138 height 428
